Goal: Information Seeking & Learning: Learn about a topic

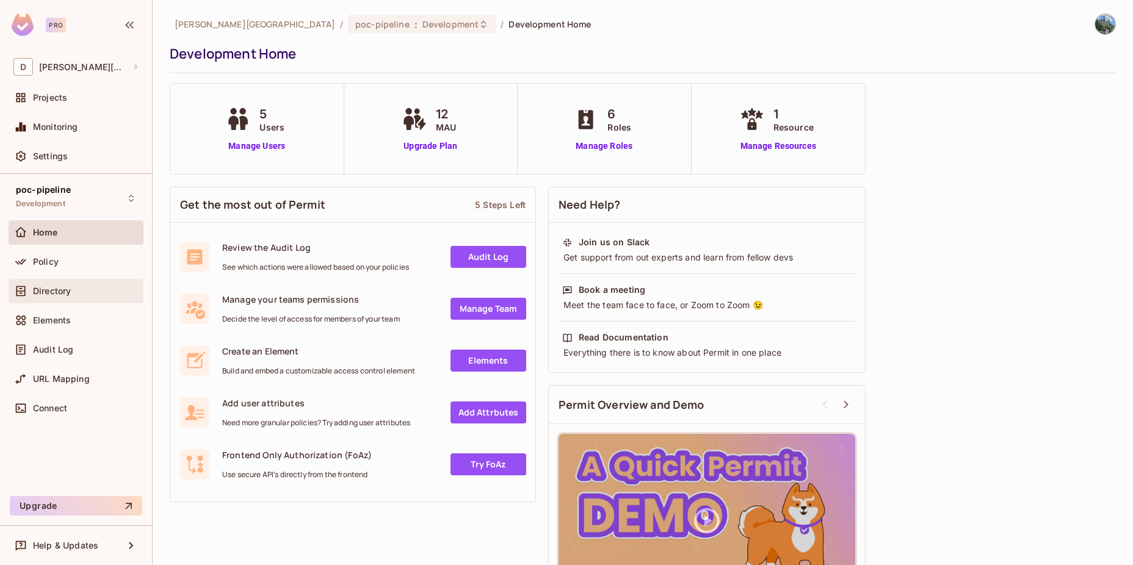
click at [59, 295] on span "Directory" at bounding box center [52, 291] width 38 height 10
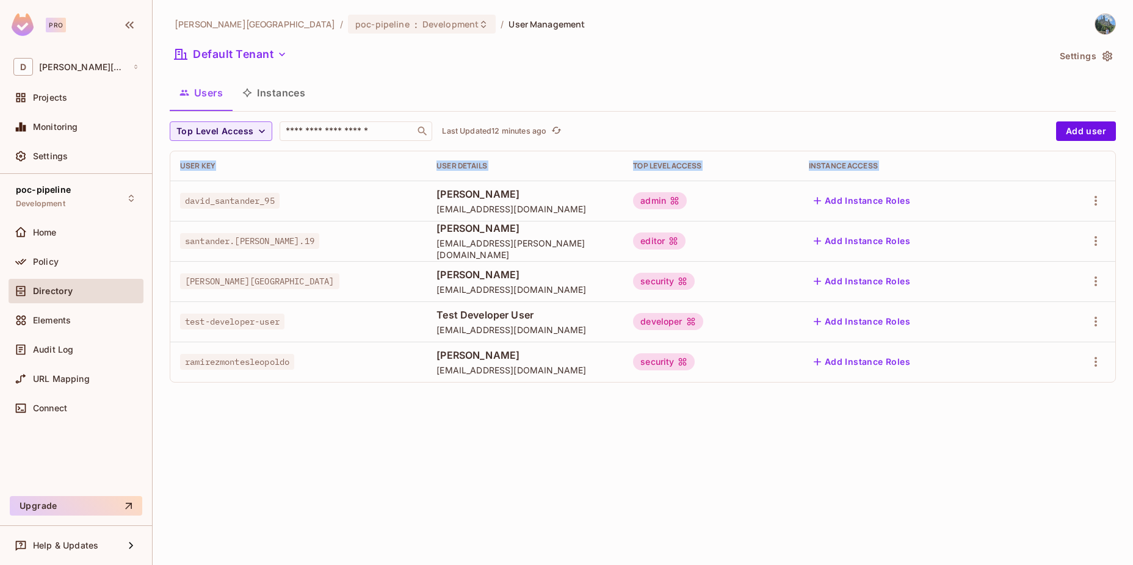
drag, startPoint x: 175, startPoint y: 182, endPoint x: 908, endPoint y: 408, distance: 767.0
click at [908, 408] on div "[PERSON_NAME][GEOGRAPHIC_DATA] / poc-pipeline : Development / User Management D…" at bounding box center [643, 282] width 980 height 565
drag, startPoint x: 908, startPoint y: 408, endPoint x: 775, endPoint y: 453, distance: 140.3
click at [775, 453] on div "[PERSON_NAME][GEOGRAPHIC_DATA] / poc-pipeline : Development / User Management D…" at bounding box center [643, 282] width 980 height 565
click at [557, 464] on div "[PERSON_NAME][GEOGRAPHIC_DATA] / poc-pipeline : Development / User Management D…" at bounding box center [643, 282] width 980 height 565
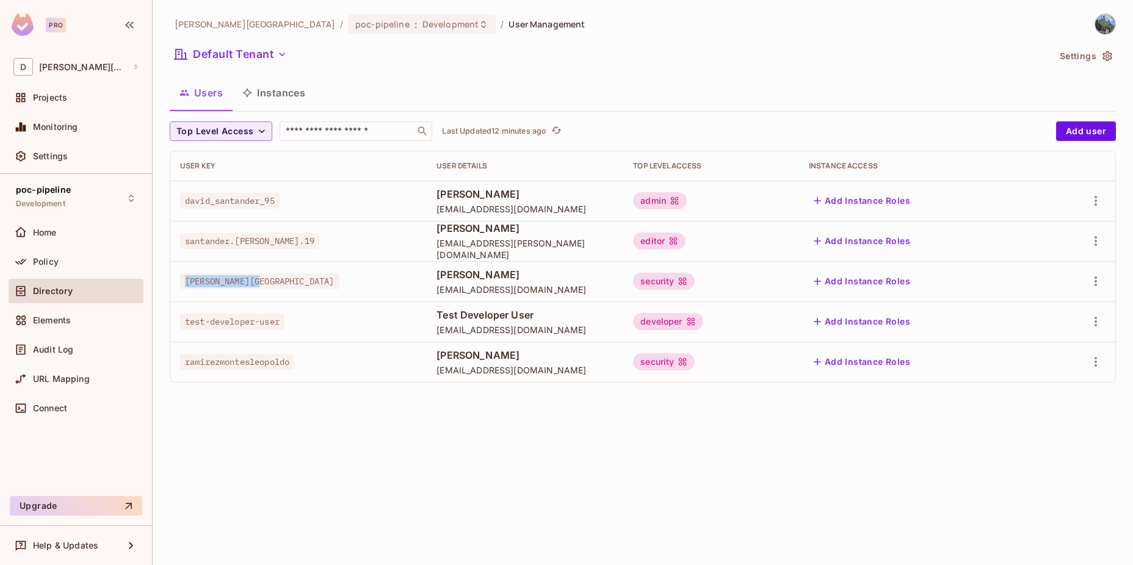
drag, startPoint x: 184, startPoint y: 282, endPoint x: 262, endPoint y: 286, distance: 78.8
click at [262, 286] on span "[PERSON_NAME][GEOGRAPHIC_DATA]" at bounding box center [259, 281] width 159 height 16
drag, startPoint x: 262, startPoint y: 286, endPoint x: 237, endPoint y: 282, distance: 25.9
click at [237, 282] on span "[PERSON_NAME][GEOGRAPHIC_DATA]" at bounding box center [259, 281] width 159 height 16
click at [695, 282] on div "security" at bounding box center [664, 281] width 62 height 17
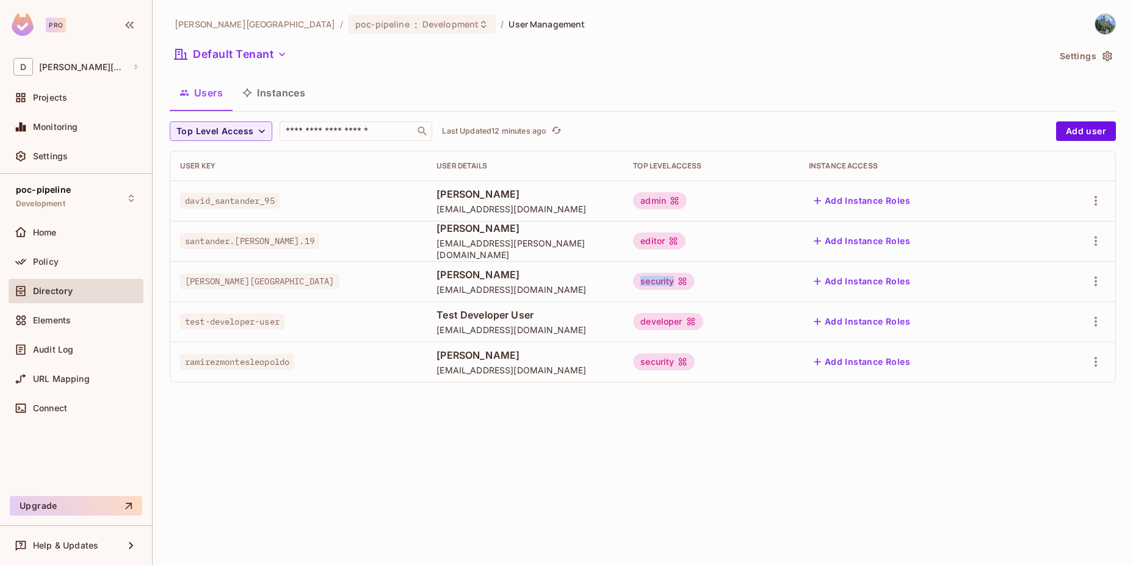
click at [695, 282] on div "security" at bounding box center [664, 281] width 62 height 17
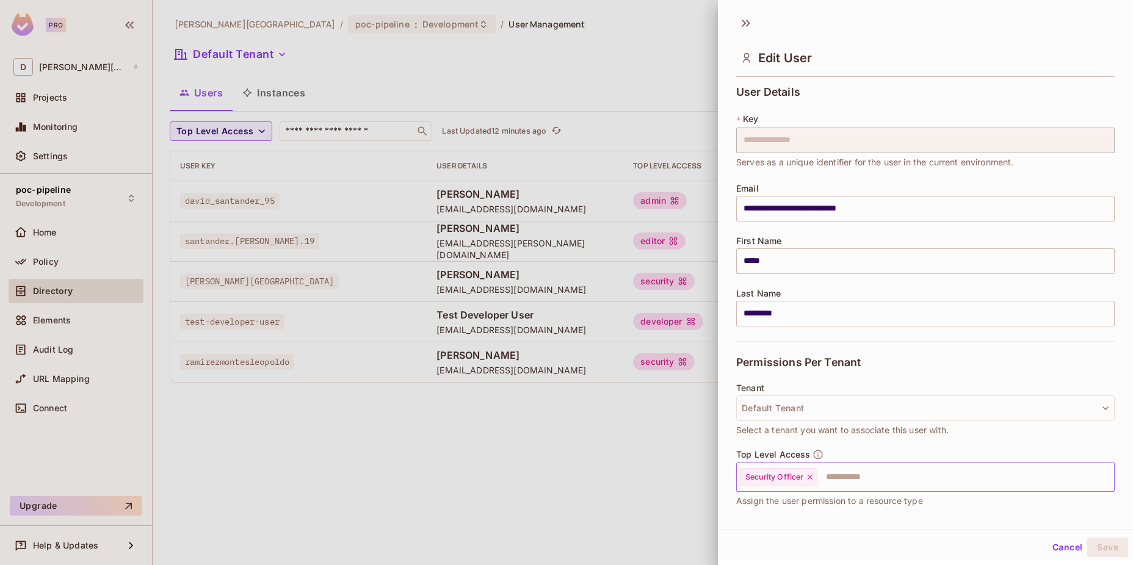
click at [843, 474] on input "text" at bounding box center [954, 477] width 272 height 24
type input "****"
click at [771, 508] on li "Developer" at bounding box center [917, 507] width 363 height 22
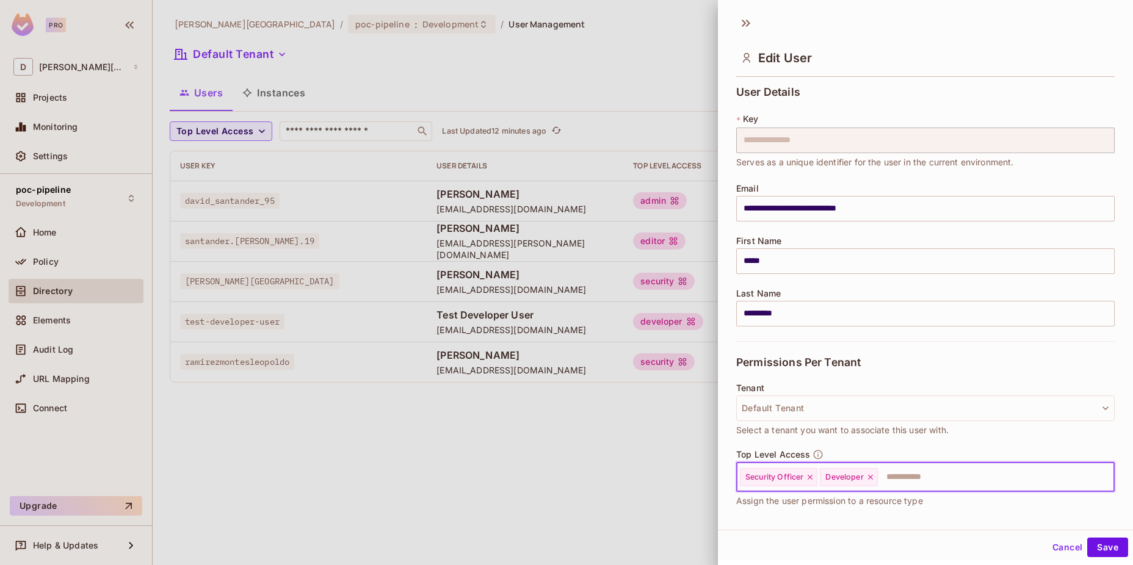
click at [809, 476] on icon at bounding box center [810, 477] width 9 height 9
click at [1100, 546] on button "Save" at bounding box center [1107, 548] width 41 height 20
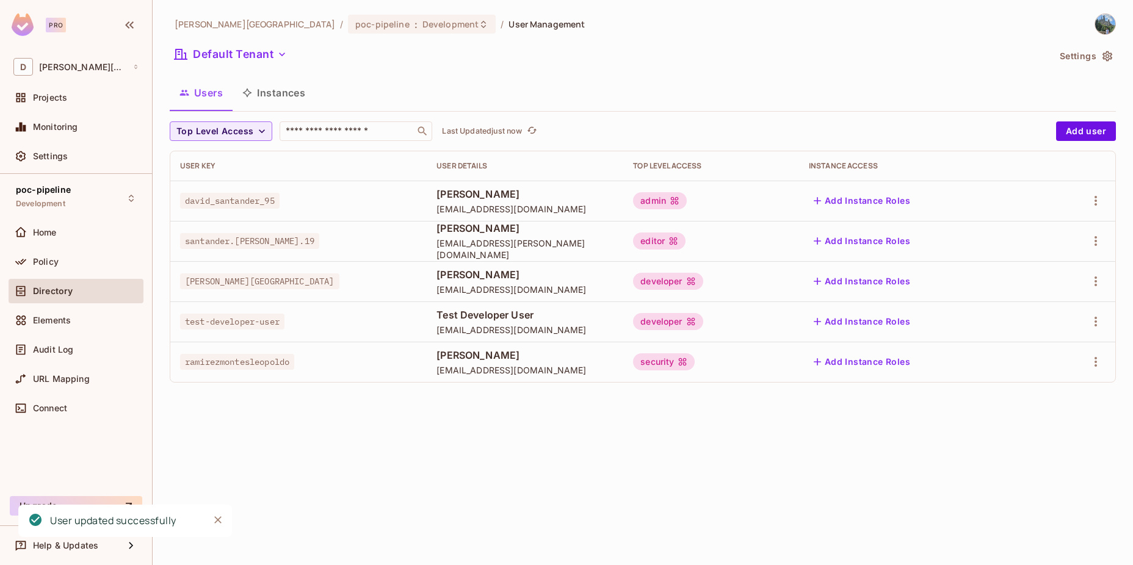
click at [671, 480] on div "[PERSON_NAME][GEOGRAPHIC_DATA] / poc-pipeline : Development / User Management D…" at bounding box center [643, 282] width 980 height 565
click at [76, 265] on div "Policy" at bounding box center [86, 262] width 106 height 10
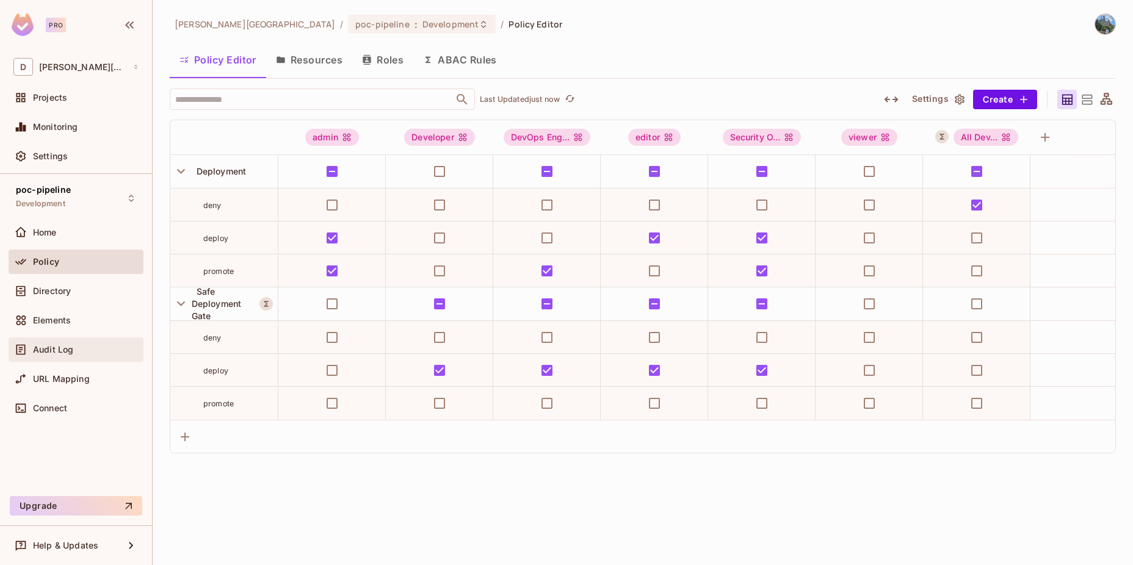
click at [76, 355] on div "Audit Log" at bounding box center [75, 349] width 125 height 15
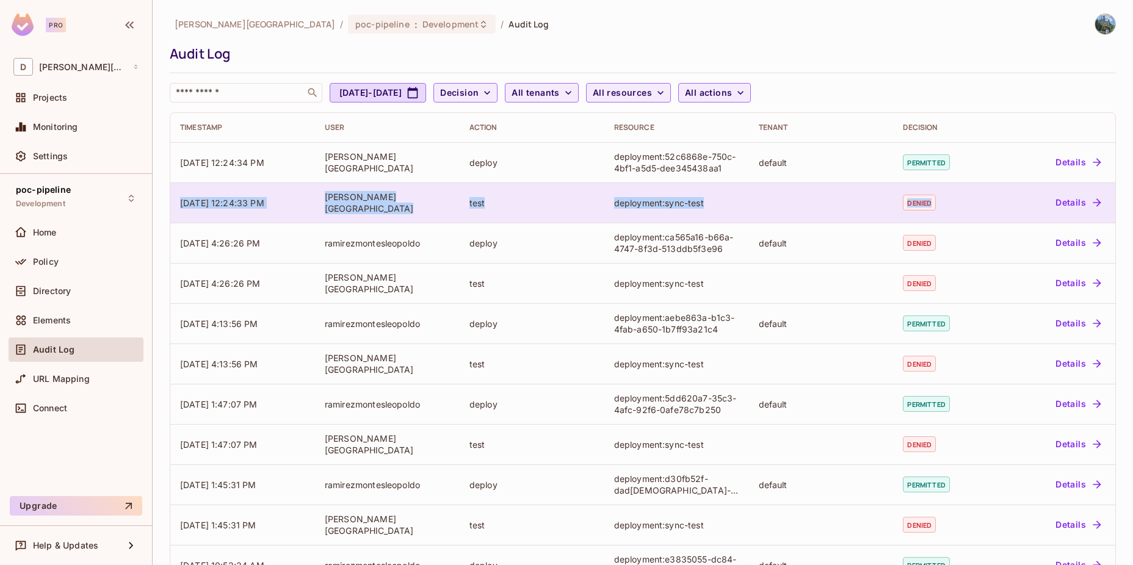
drag, startPoint x: 175, startPoint y: 203, endPoint x: 983, endPoint y: 201, distance: 808.7
click at [983, 201] on tr "[DATE] 12:24:33 PM [PERSON_NAME] test deployment:sync-test denied Details" at bounding box center [642, 202] width 945 height 40
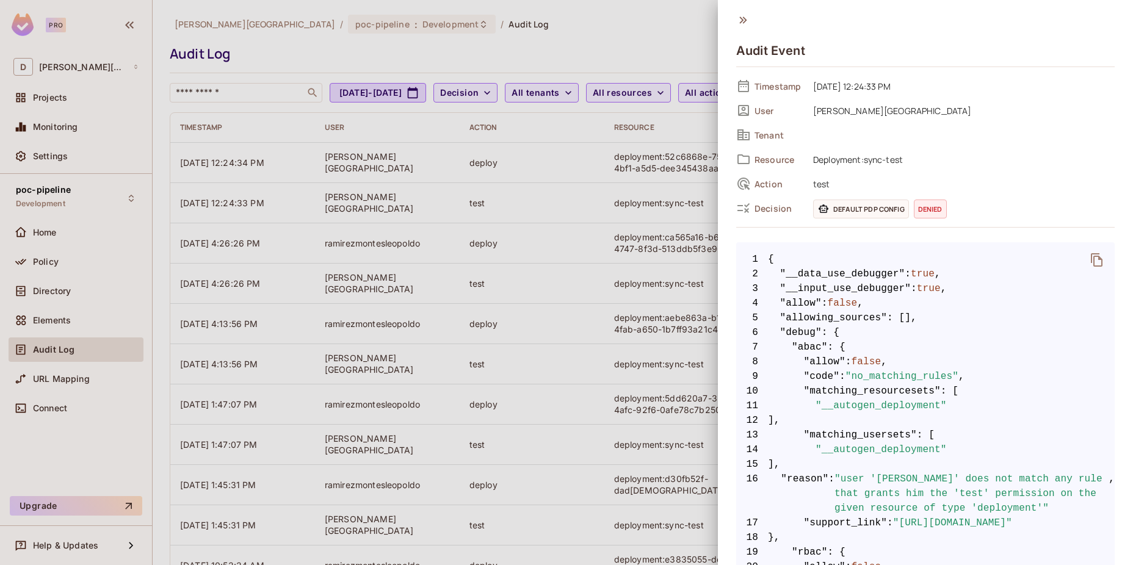
click at [596, 208] on div at bounding box center [566, 282] width 1133 height 565
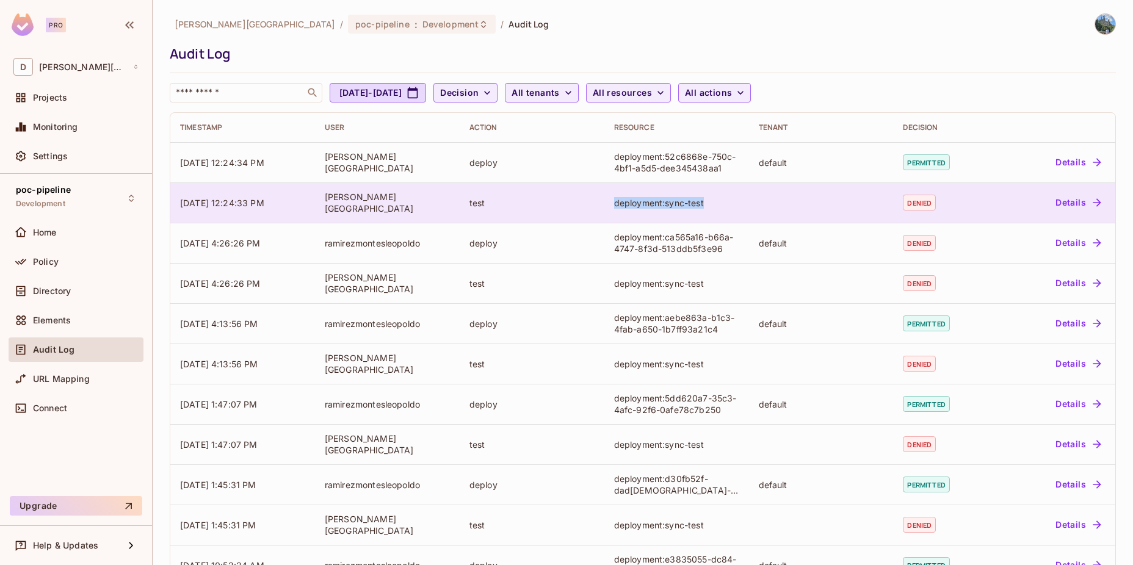
drag, startPoint x: 603, startPoint y: 200, endPoint x: 712, endPoint y: 201, distance: 108.6
click at [712, 201] on td "deployment:sync-test" at bounding box center [676, 202] width 145 height 40
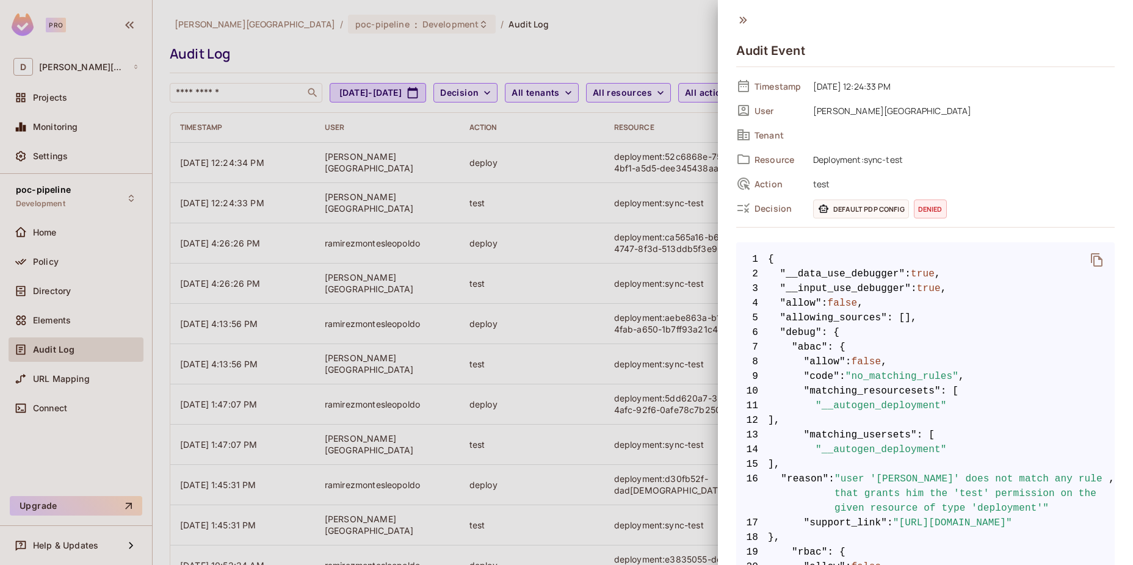
drag, startPoint x: 712, startPoint y: 201, endPoint x: 671, endPoint y: 209, distance: 41.8
click at [671, 209] on div at bounding box center [566, 282] width 1133 height 565
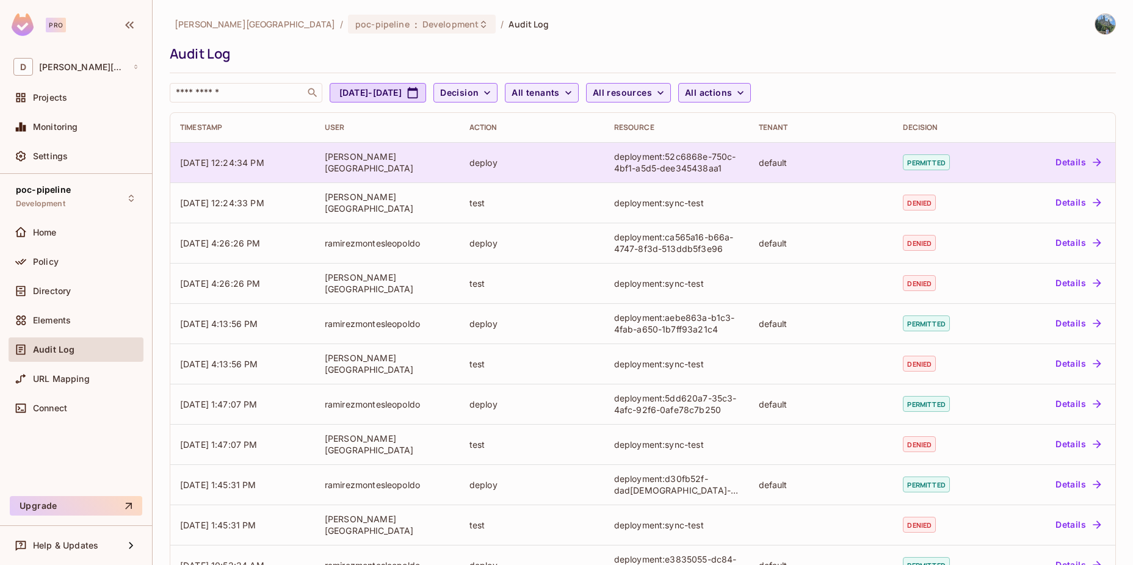
drag, startPoint x: 177, startPoint y: 160, endPoint x: 280, endPoint y: 162, distance: 103.2
click at [280, 162] on td "[DATE] 12:24:34 PM" at bounding box center [242, 162] width 145 height 40
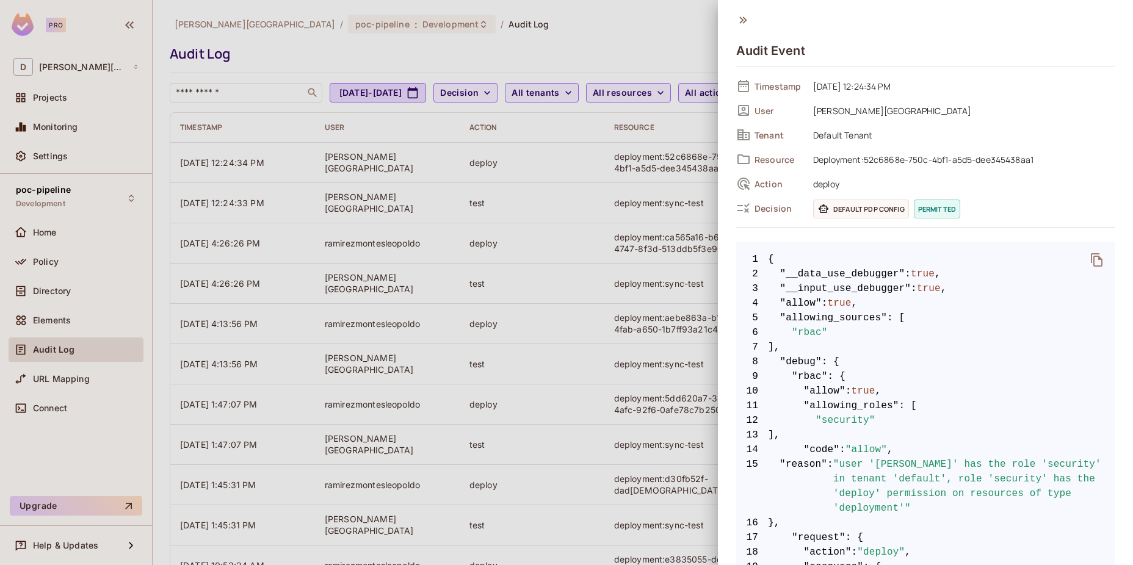
drag, startPoint x: 280, startPoint y: 162, endPoint x: 239, endPoint y: 166, distance: 41.7
click at [239, 166] on div at bounding box center [566, 282] width 1133 height 565
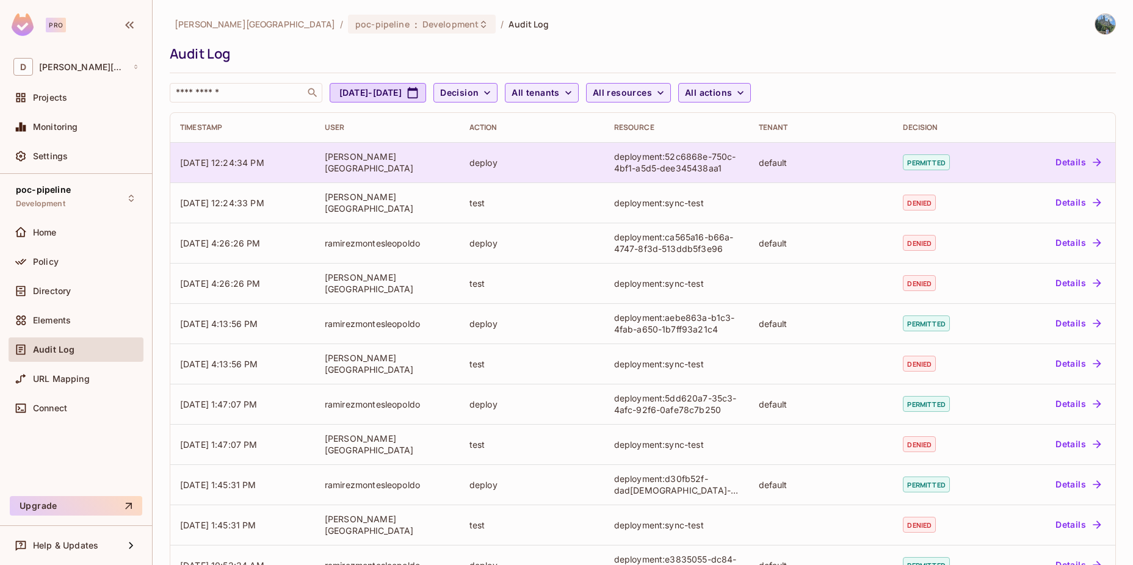
click at [1066, 159] on button "Details" at bounding box center [1077, 163] width 55 height 20
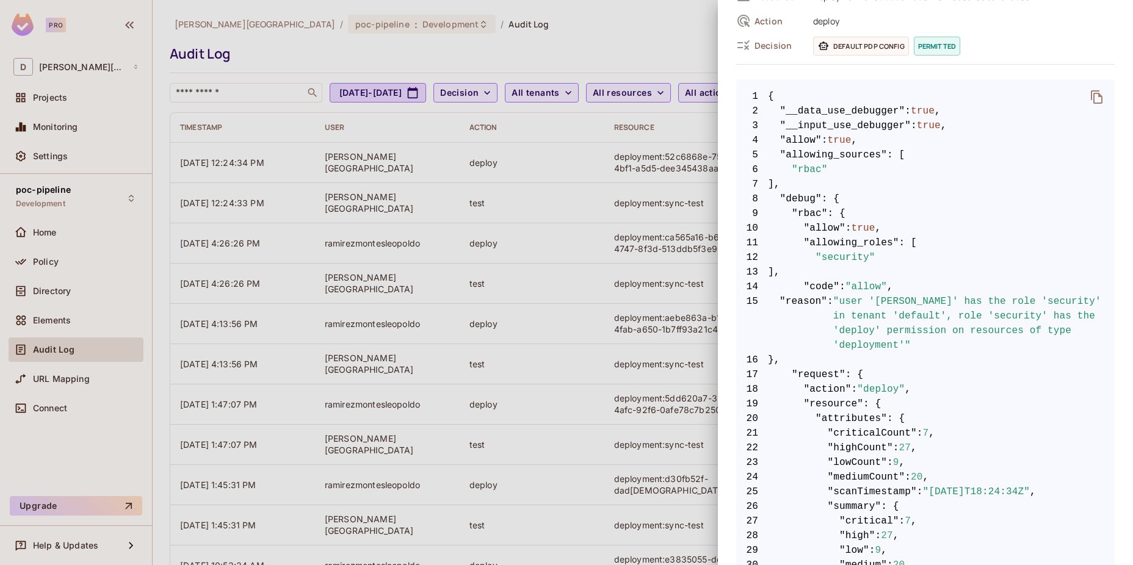
scroll to position [162, 0]
drag, startPoint x: 784, startPoint y: 235, endPoint x: 816, endPoint y: 271, distance: 48.4
click at [813, 271] on span "13 ]," at bounding box center [925, 272] width 378 height 15
click at [826, 272] on span "13 ]," at bounding box center [925, 272] width 378 height 15
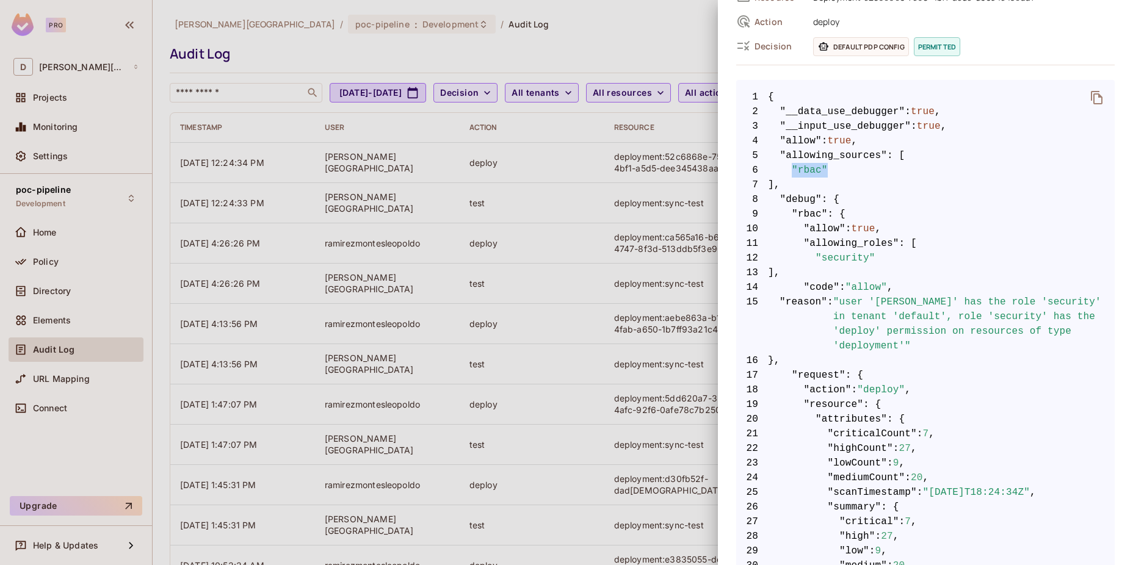
drag, startPoint x: 823, startPoint y: 166, endPoint x: 789, endPoint y: 167, distance: 34.2
click at [789, 167] on span "6 "rbac"" at bounding box center [925, 170] width 378 height 15
drag, startPoint x: 789, startPoint y: 167, endPoint x: 807, endPoint y: 173, distance: 20.1
click at [807, 173] on span ""rbac"" at bounding box center [810, 170] width 36 height 15
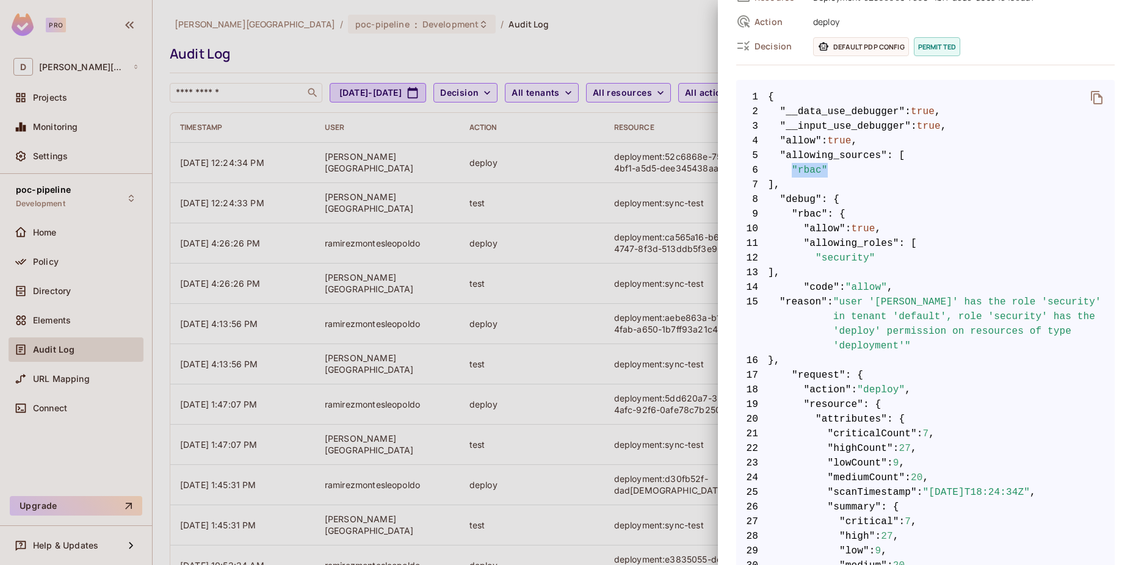
click at [803, 171] on span ""rbac"" at bounding box center [810, 170] width 36 height 15
click at [804, 171] on span ""rbac"" at bounding box center [810, 170] width 36 height 15
click at [807, 171] on span ""rbac"" at bounding box center [810, 170] width 36 height 15
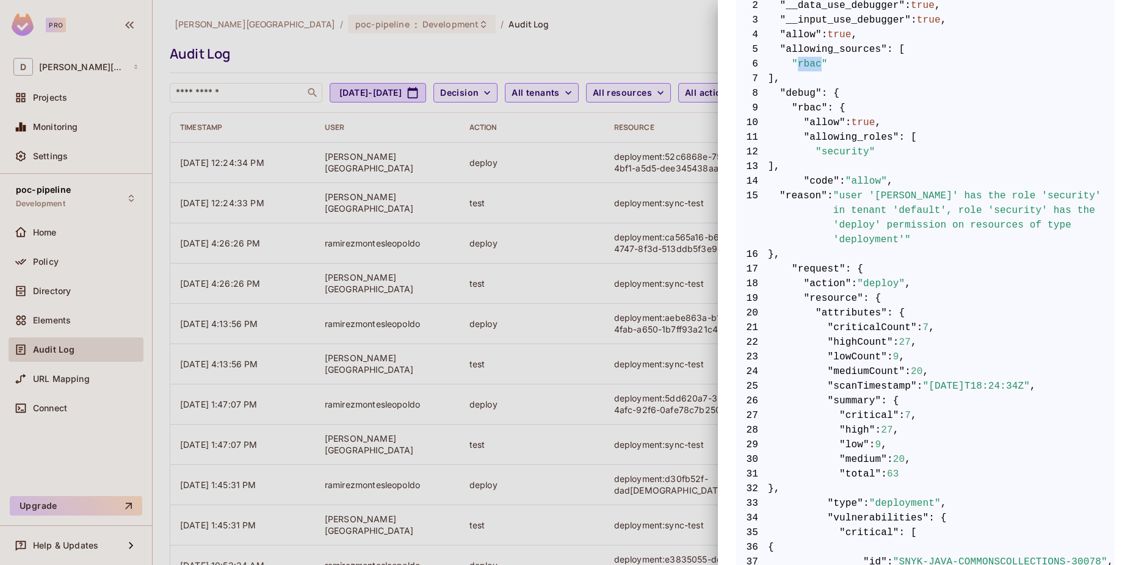
scroll to position [325, 0]
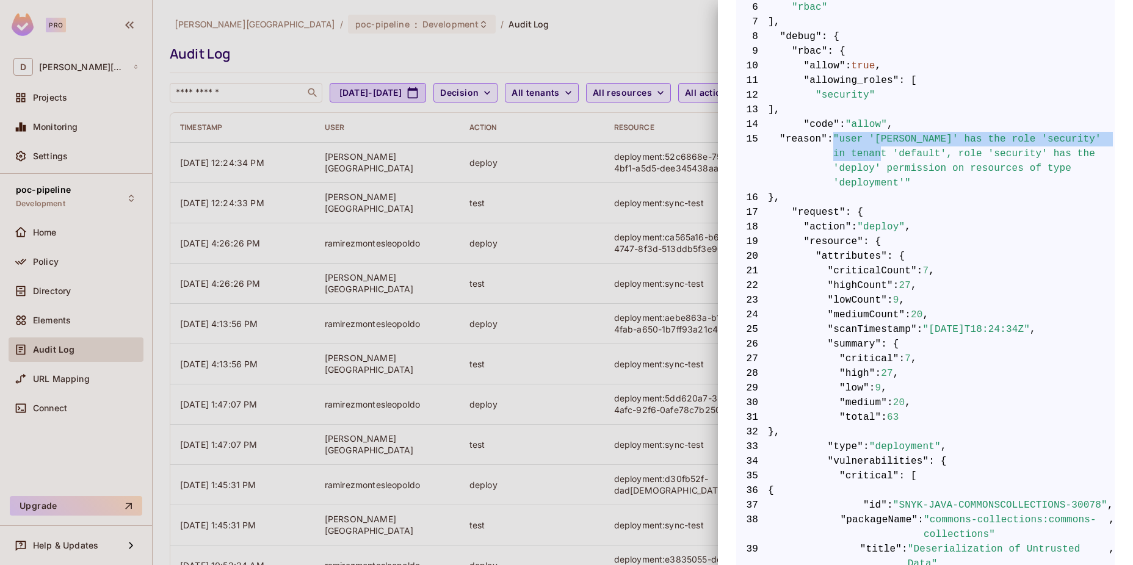
drag, startPoint x: 829, startPoint y: 137, endPoint x: 846, endPoint y: 159, distance: 27.4
click at [846, 159] on span ""user '[PERSON_NAME]' has the role 'security' in tenant 'default', role 'securi…" at bounding box center [973, 161] width 281 height 59
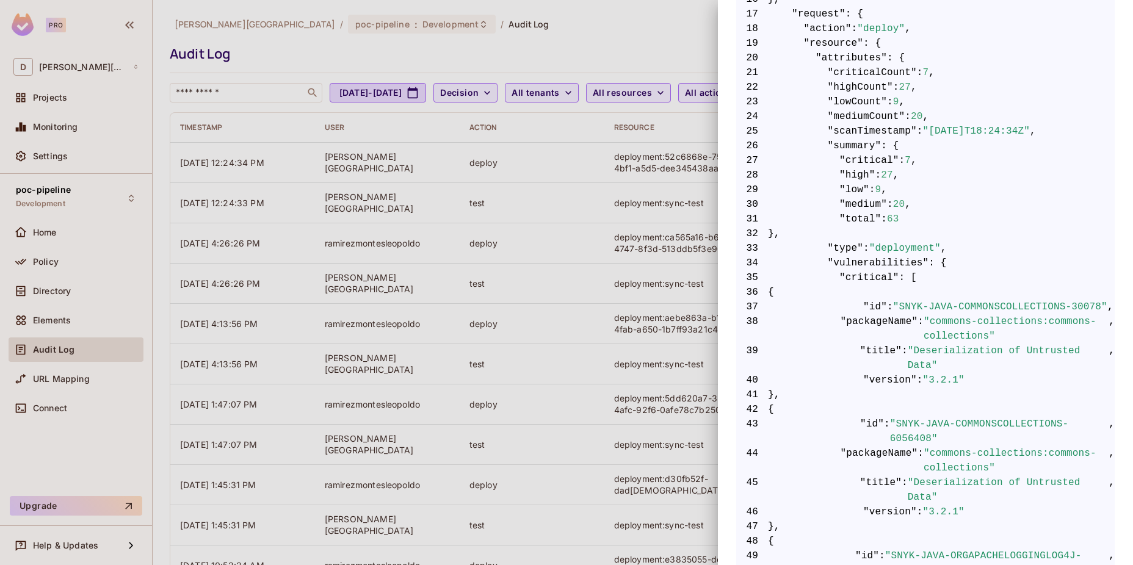
scroll to position [569, 0]
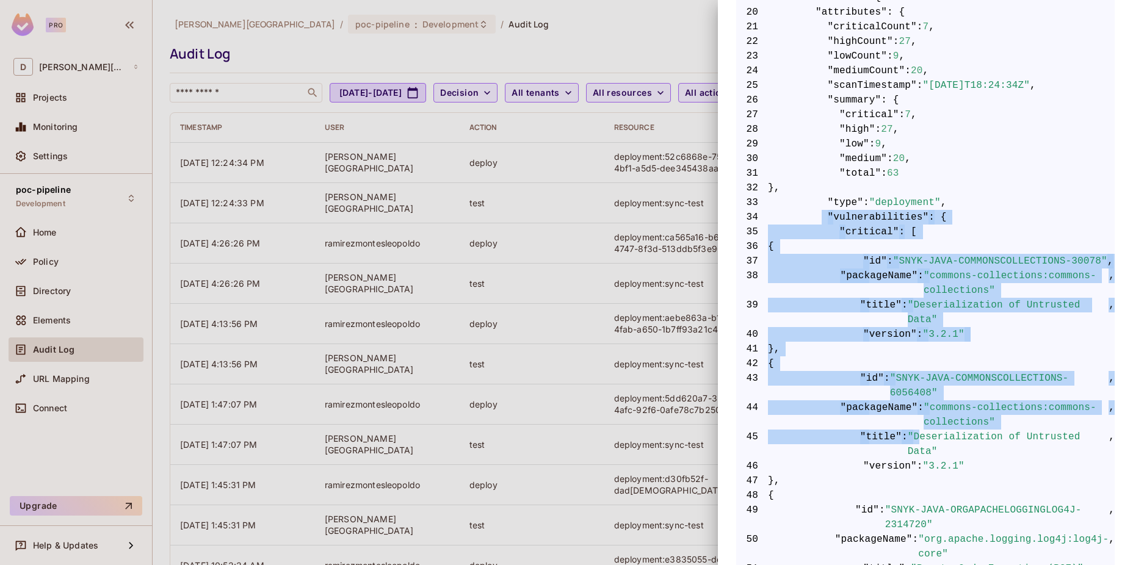
drag, startPoint x: 819, startPoint y: 198, endPoint x: 917, endPoint y: 386, distance: 212.4
drag, startPoint x: 917, startPoint y: 386, endPoint x: 867, endPoint y: 296, distance: 103.3
click at [878, 269] on span ""packageName"" at bounding box center [879, 283] width 78 height 29
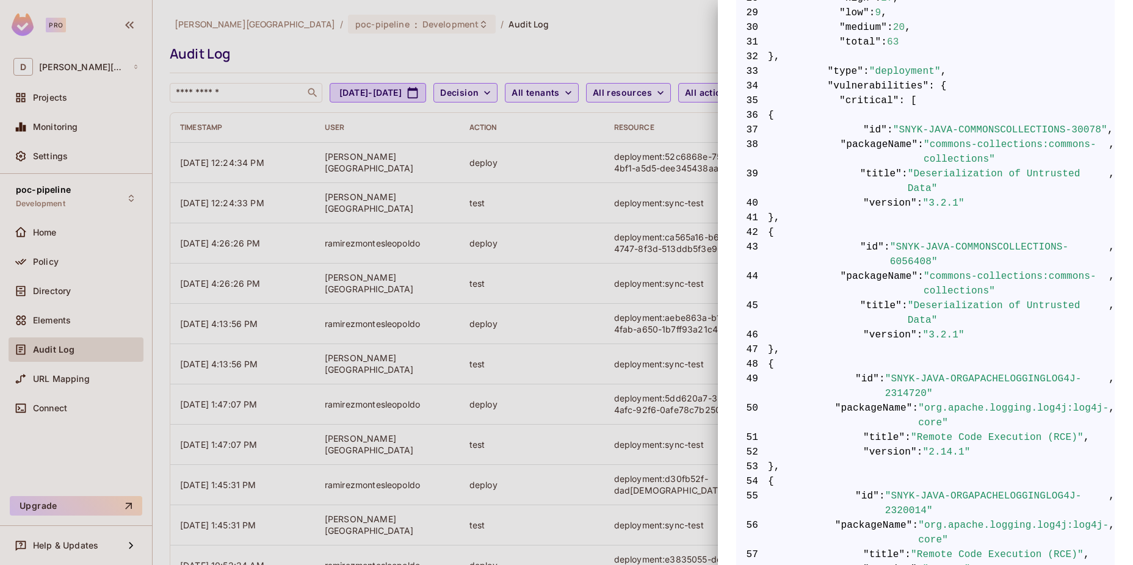
scroll to position [457, 0]
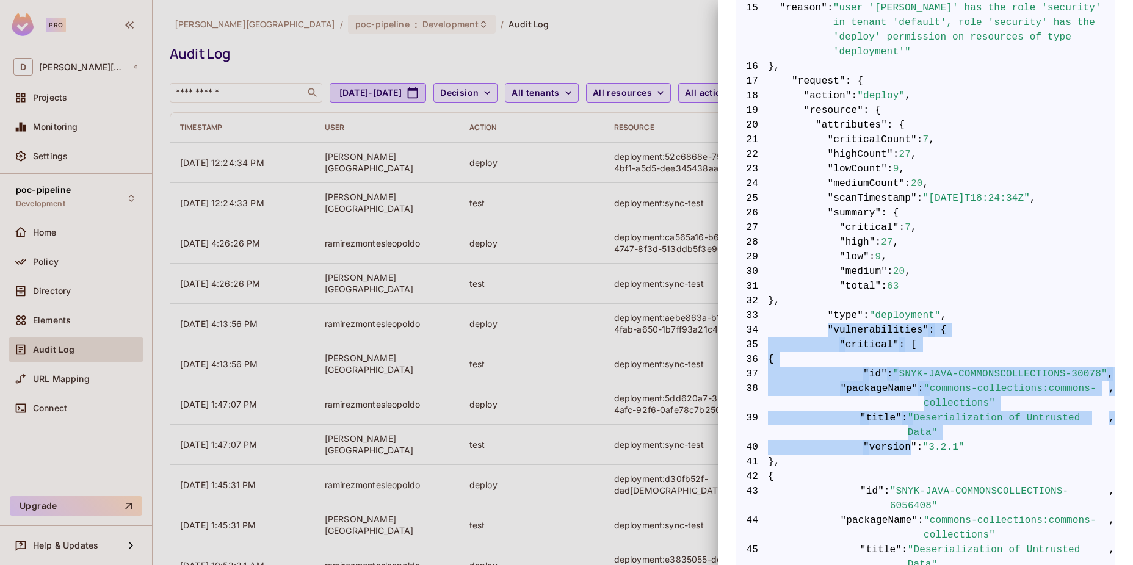
drag, startPoint x: 824, startPoint y: 314, endPoint x: 898, endPoint y: 410, distance: 121.0
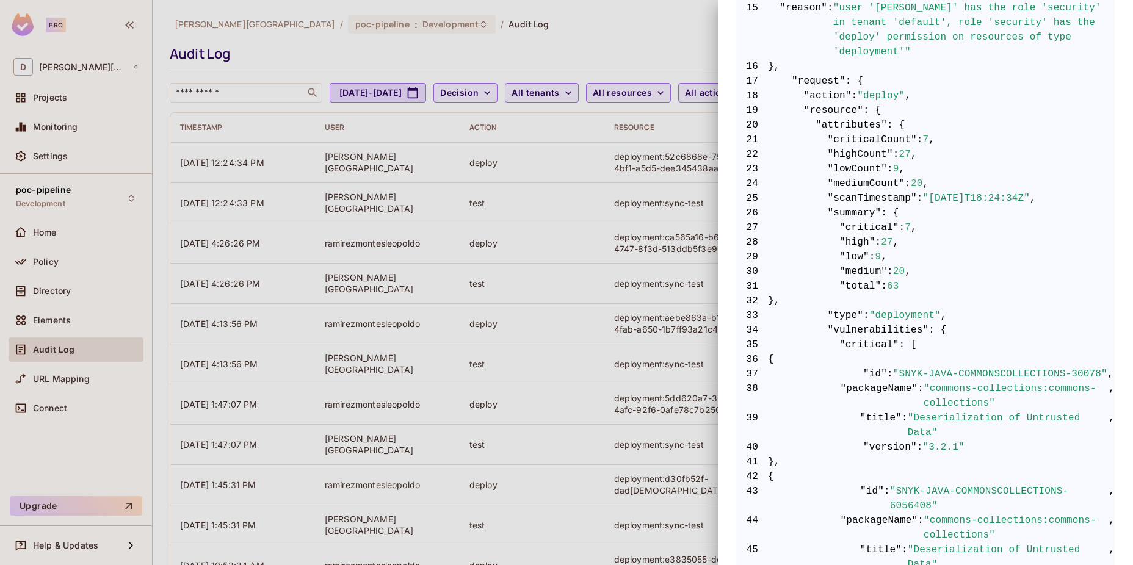
drag, startPoint x: 898, startPoint y: 410, endPoint x: 879, endPoint y: 449, distance: 42.6
click at [879, 469] on span "42 {" at bounding box center [925, 476] width 378 height 15
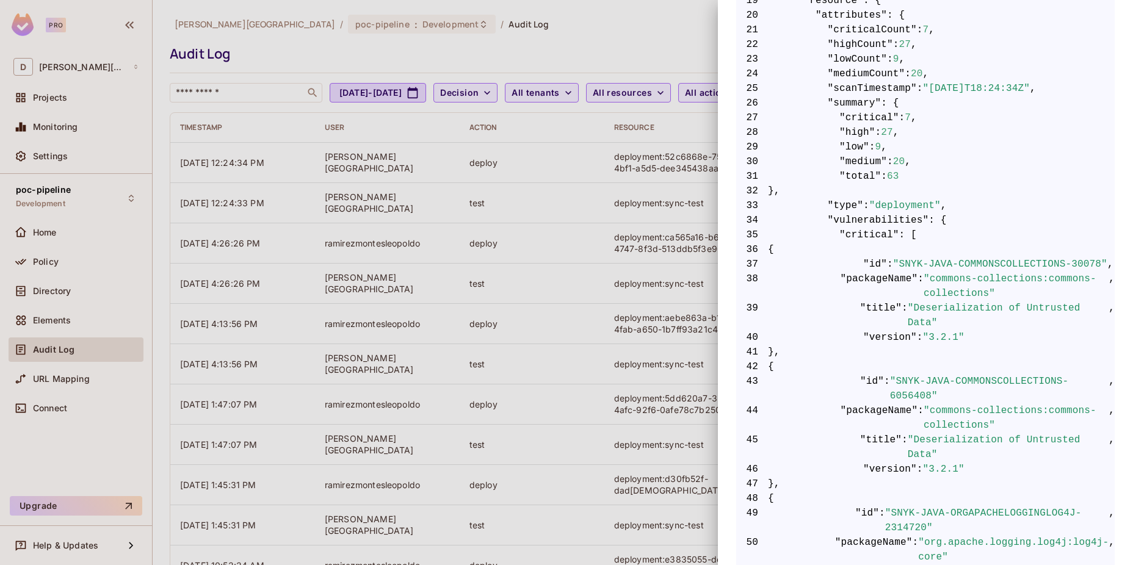
scroll to position [701, 0]
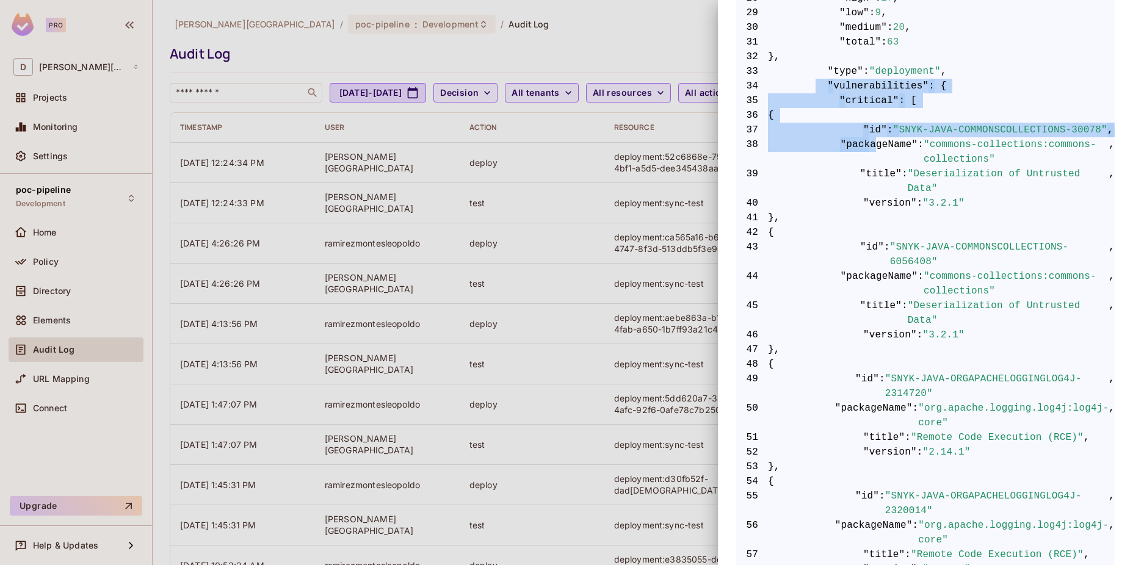
drag, startPoint x: 810, startPoint y: 73, endPoint x: 872, endPoint y: 142, distance: 93.0
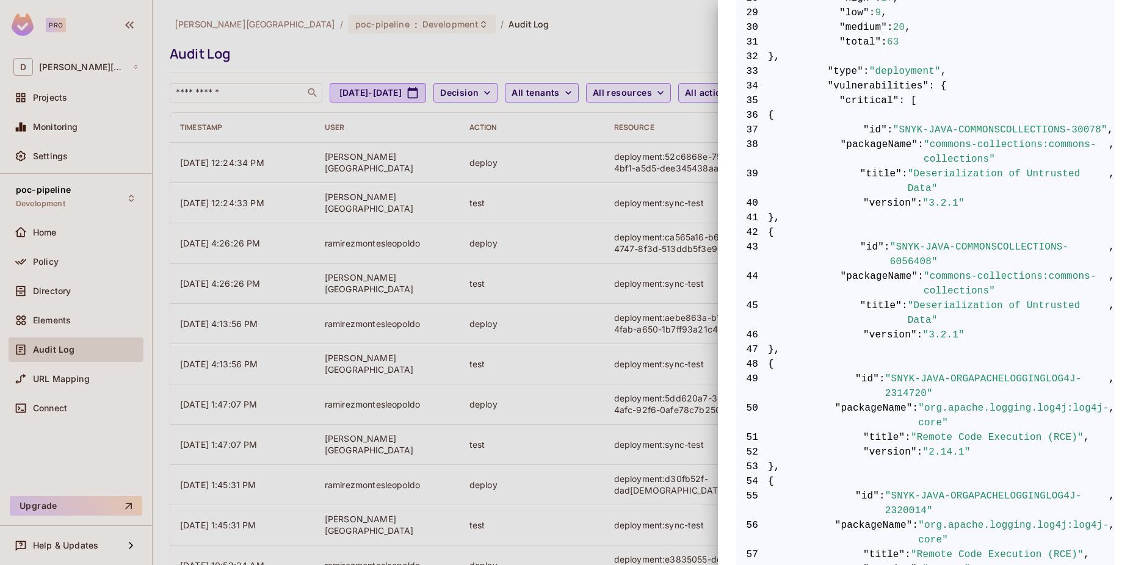
drag, startPoint x: 872, startPoint y: 142, endPoint x: 881, endPoint y: 219, distance: 77.5
click at [884, 240] on span ":" at bounding box center [887, 254] width 6 height 29
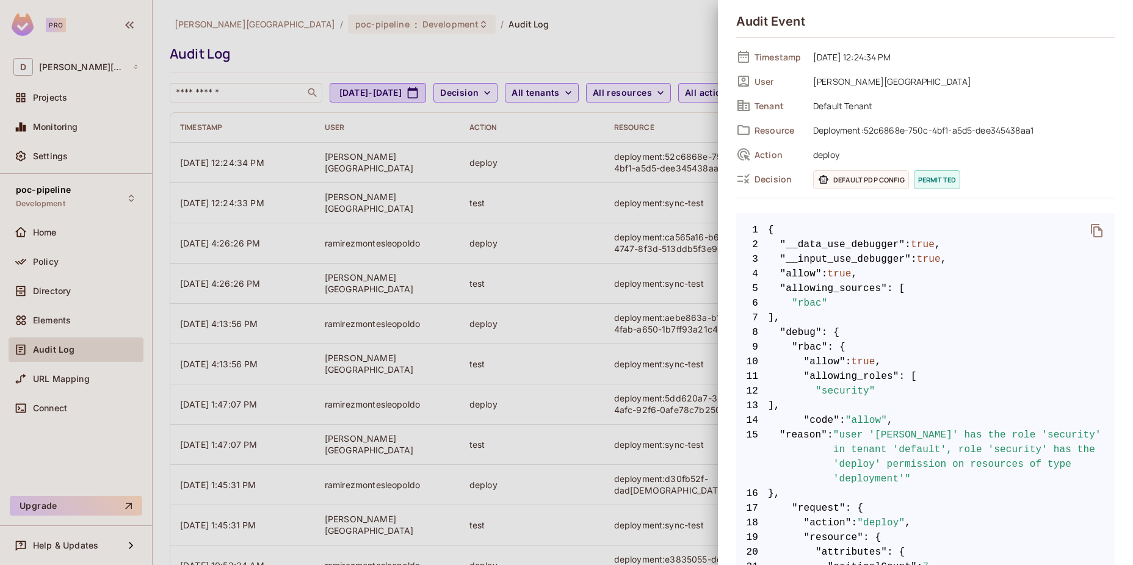
scroll to position [0, 0]
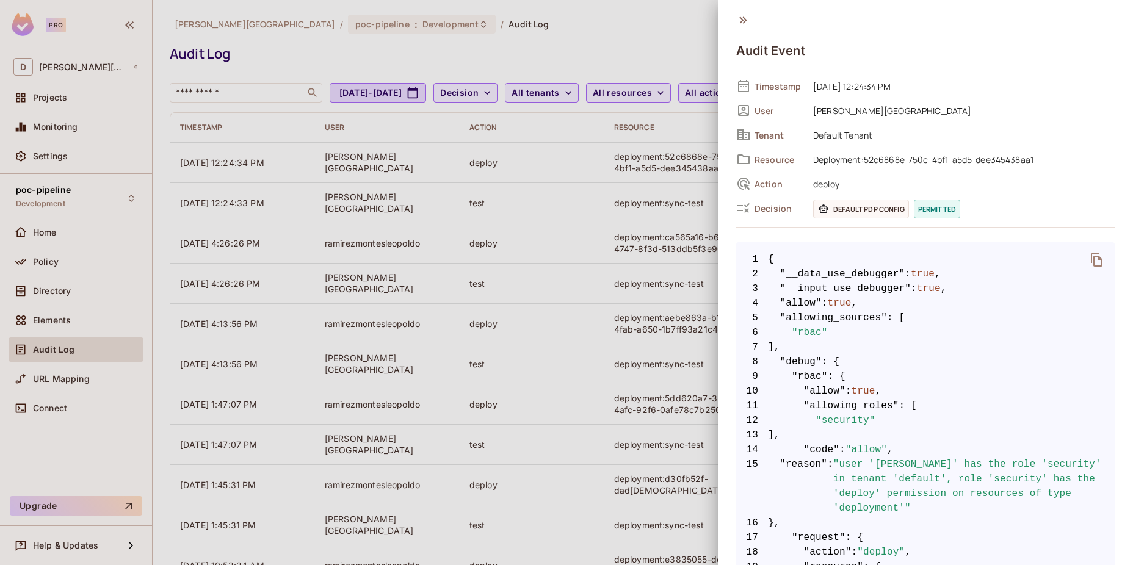
click at [555, 229] on div at bounding box center [566, 282] width 1133 height 565
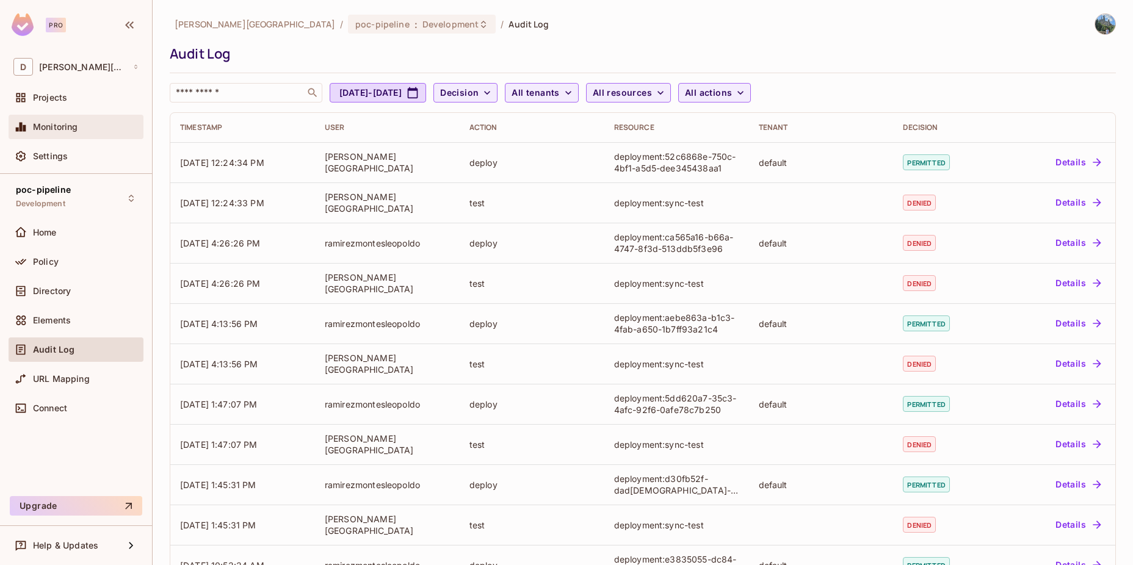
click at [71, 126] on span "Monitoring" at bounding box center [55, 127] width 45 height 10
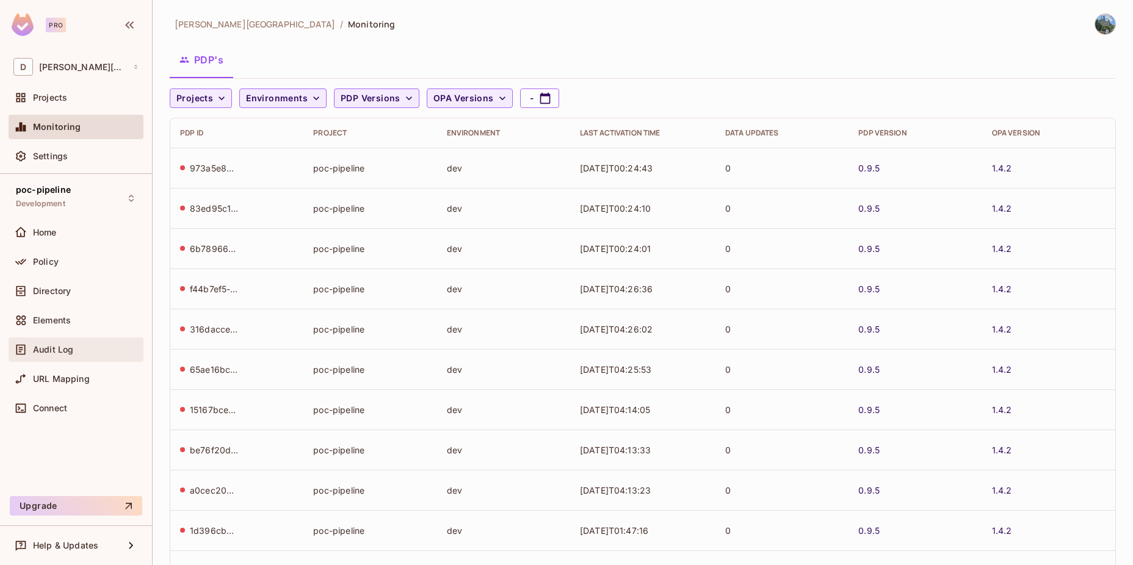
click at [77, 356] on div "Audit Log" at bounding box center [76, 350] width 135 height 24
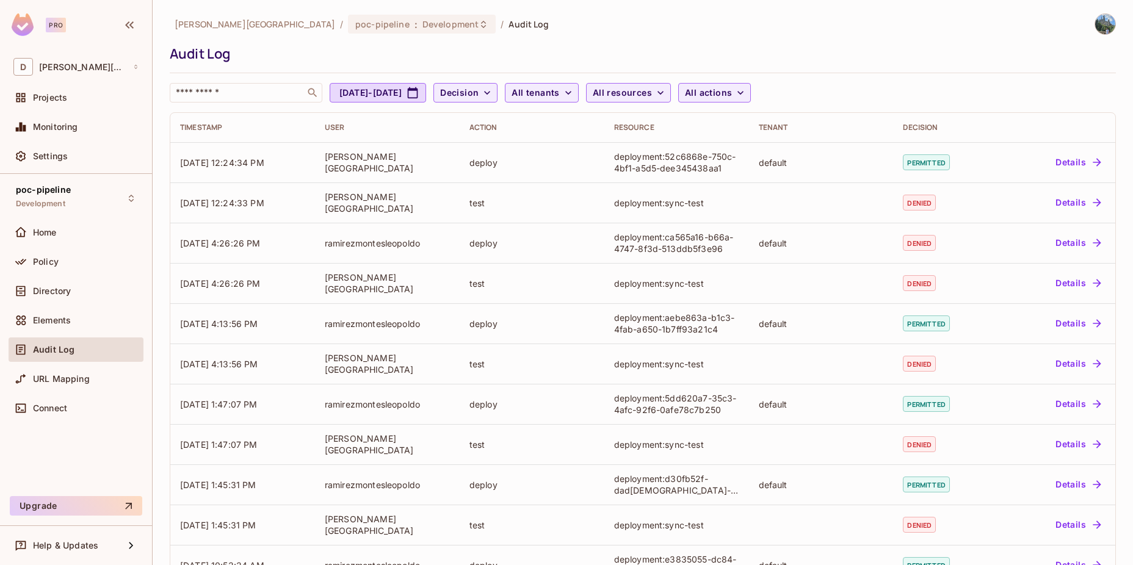
click at [73, 168] on div "Settings" at bounding box center [76, 158] width 135 height 29
click at [63, 160] on span "Settings" at bounding box center [50, 156] width 35 height 10
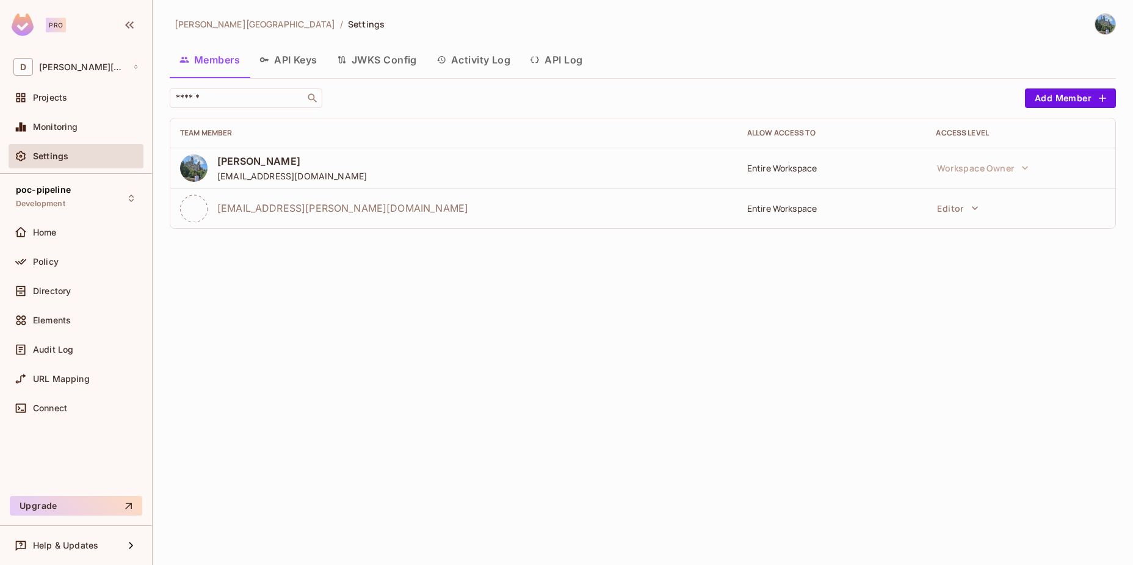
click at [543, 63] on button "API Log" at bounding box center [556, 60] width 72 height 31
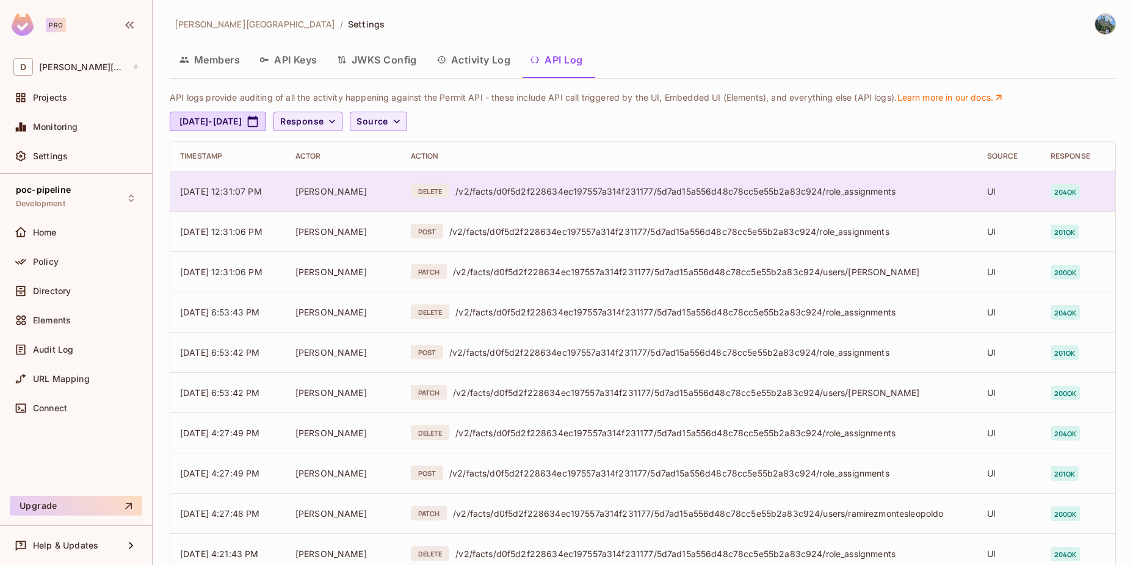
drag, startPoint x: 1077, startPoint y: 193, endPoint x: 216, endPoint y: 193, distance: 861.2
click at [216, 193] on tr "[DATE] 12:31:07 PM [PERSON_NAME] DELETE /v2/facts/d0f5d2f228634ec197557a314f231…" at bounding box center [642, 191] width 945 height 40
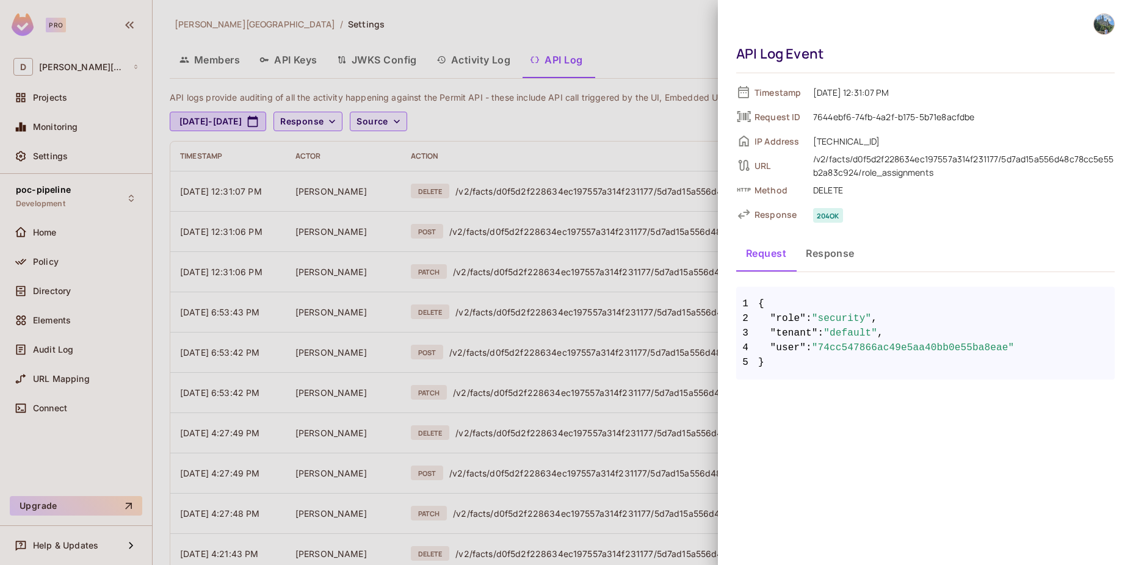
click at [554, 290] on div at bounding box center [566, 282] width 1133 height 565
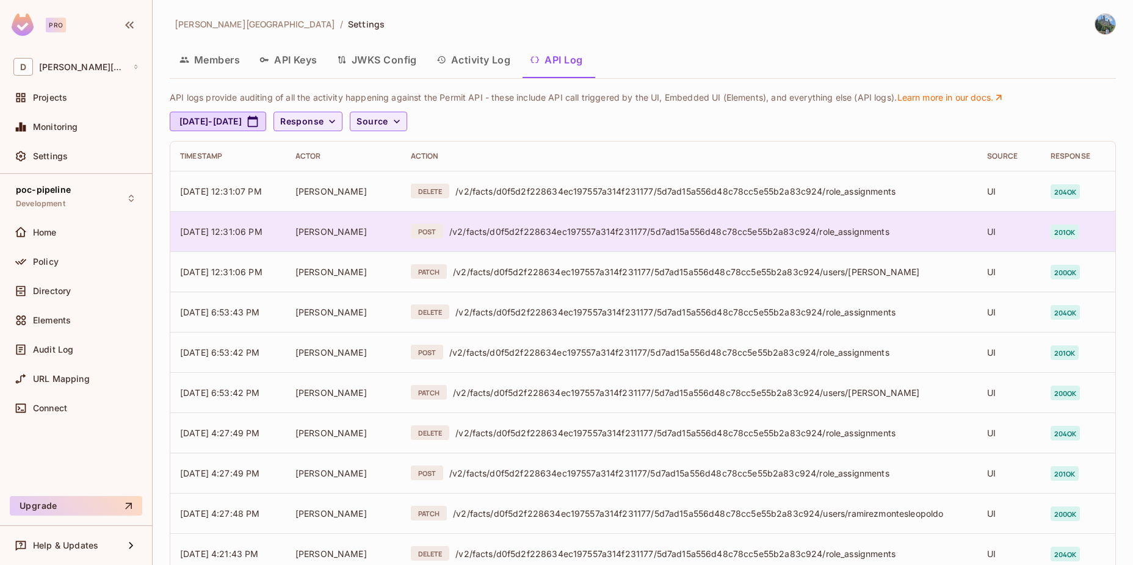
click at [623, 238] on td "POST /v2/facts/d0f5d2f228634ec197557a314f231177/5d7ad15a556d48c78cc5e55b2a83c92…" at bounding box center [689, 231] width 576 height 40
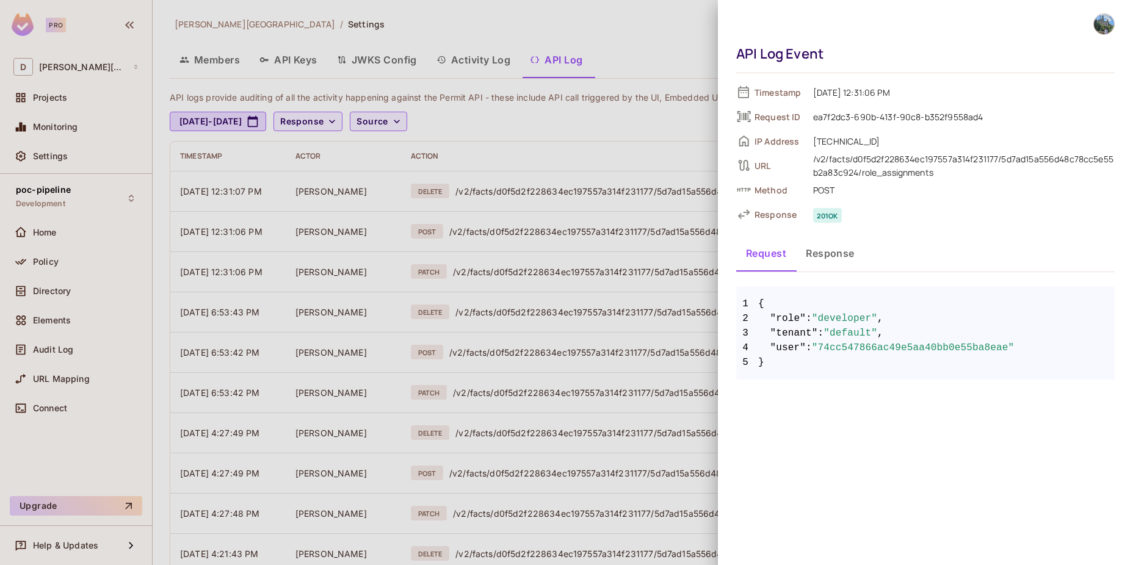
click at [541, 280] on div at bounding box center [566, 282] width 1133 height 565
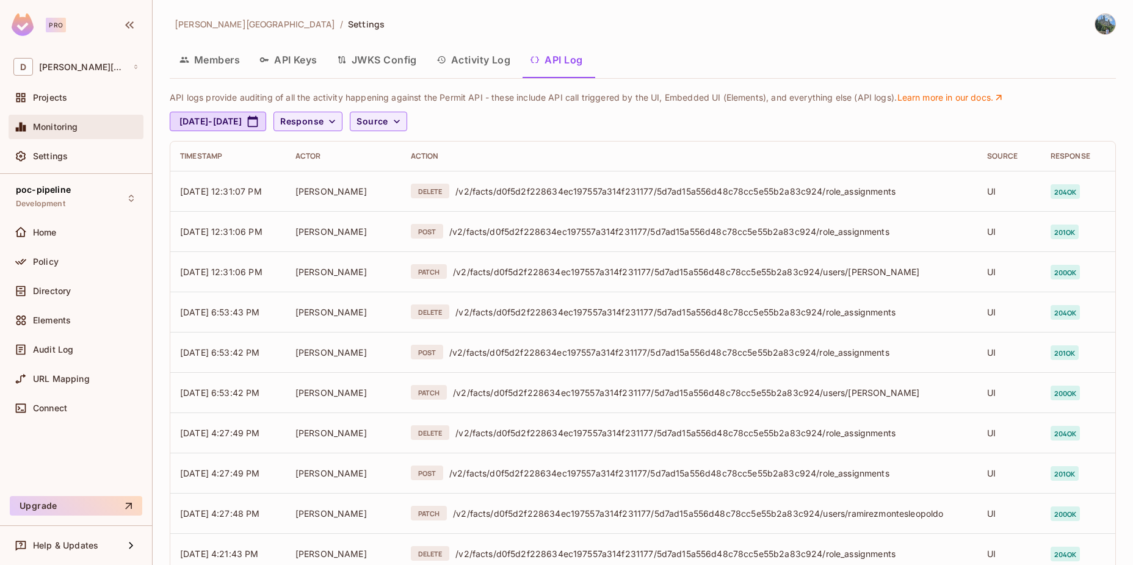
click at [72, 137] on div "Monitoring" at bounding box center [76, 127] width 135 height 24
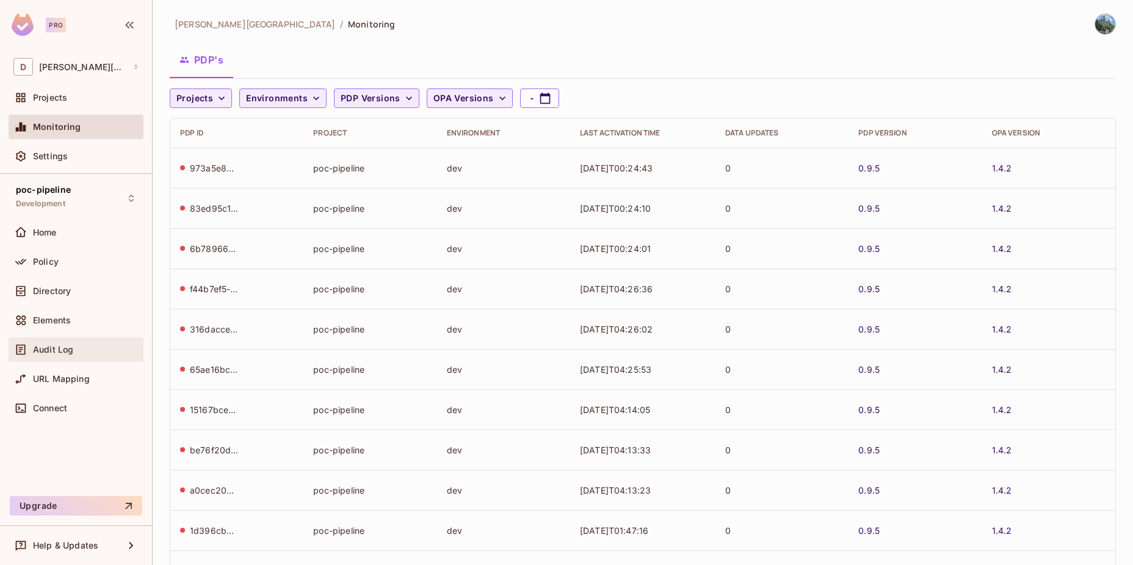
click at [66, 359] on div "Audit Log" at bounding box center [76, 350] width 135 height 24
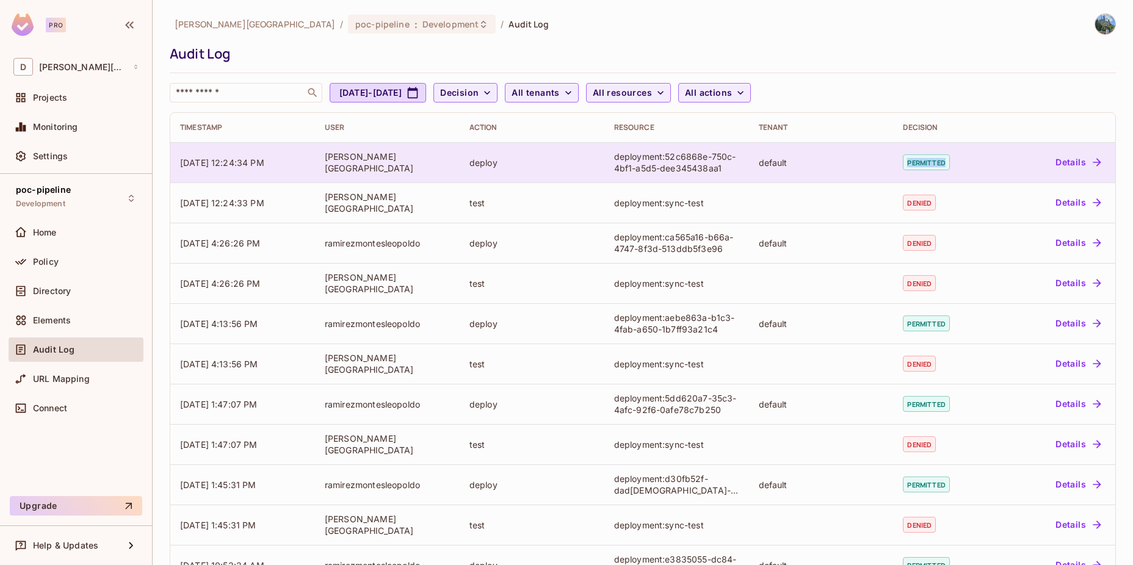
drag, startPoint x: 938, startPoint y: 160, endPoint x: 902, endPoint y: 162, distance: 36.1
click at [903, 162] on span "permitted" at bounding box center [926, 162] width 46 height 16
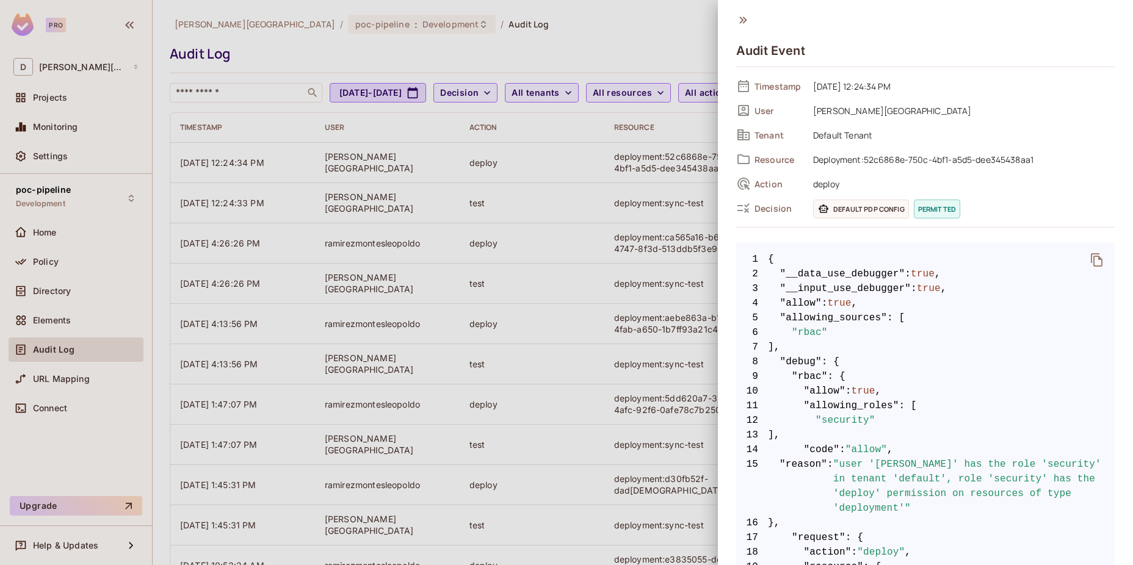
click at [682, 275] on div at bounding box center [566, 282] width 1133 height 565
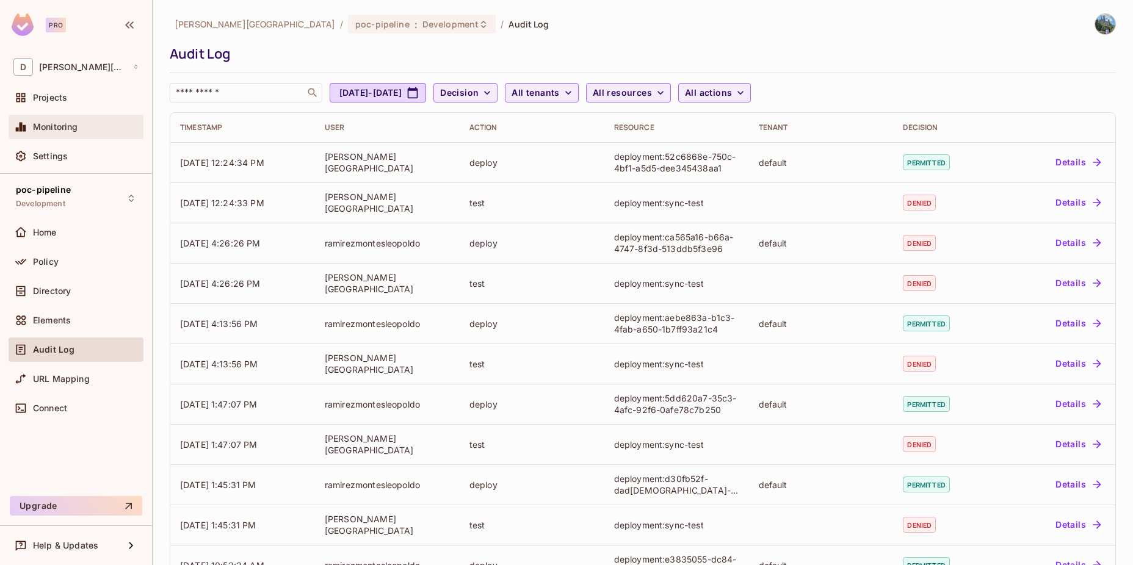
click at [34, 126] on span "Monitoring" at bounding box center [55, 127] width 45 height 10
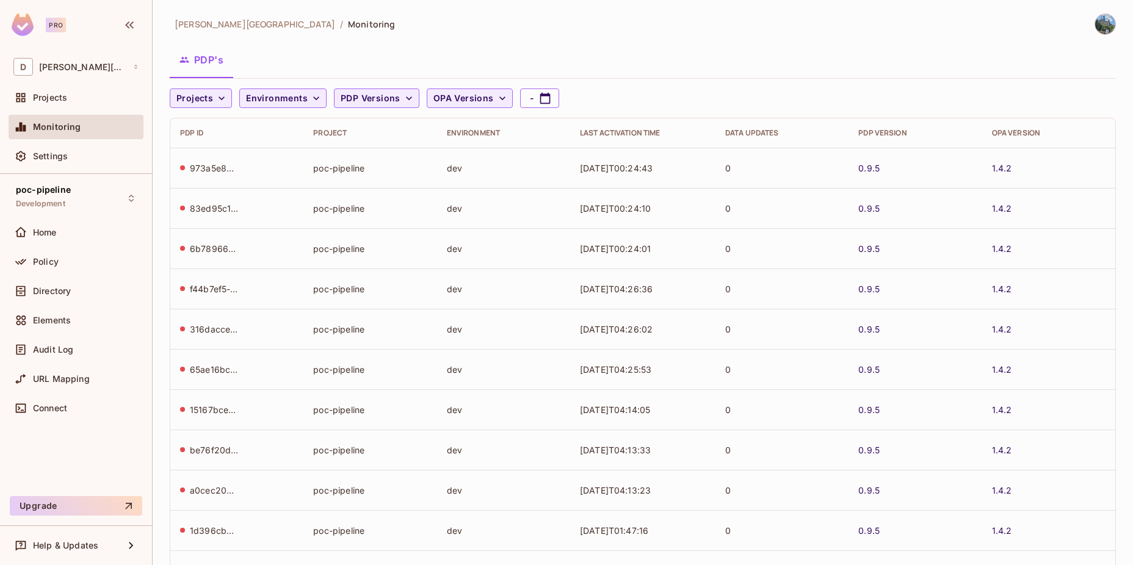
drag, startPoint x: 194, startPoint y: 61, endPoint x: 179, endPoint y: 59, distance: 14.8
click at [179, 59] on div "PDP's" at bounding box center [643, 60] width 946 height 31
drag, startPoint x: 184, startPoint y: 167, endPoint x: 277, endPoint y: 164, distance: 93.4
click at [277, 164] on div "973a5e8b-283a-4111-a411-766ceefc45a2" at bounding box center [237, 168] width 114 height 12
drag, startPoint x: 277, startPoint y: 164, endPoint x: 247, endPoint y: 181, distance: 35.0
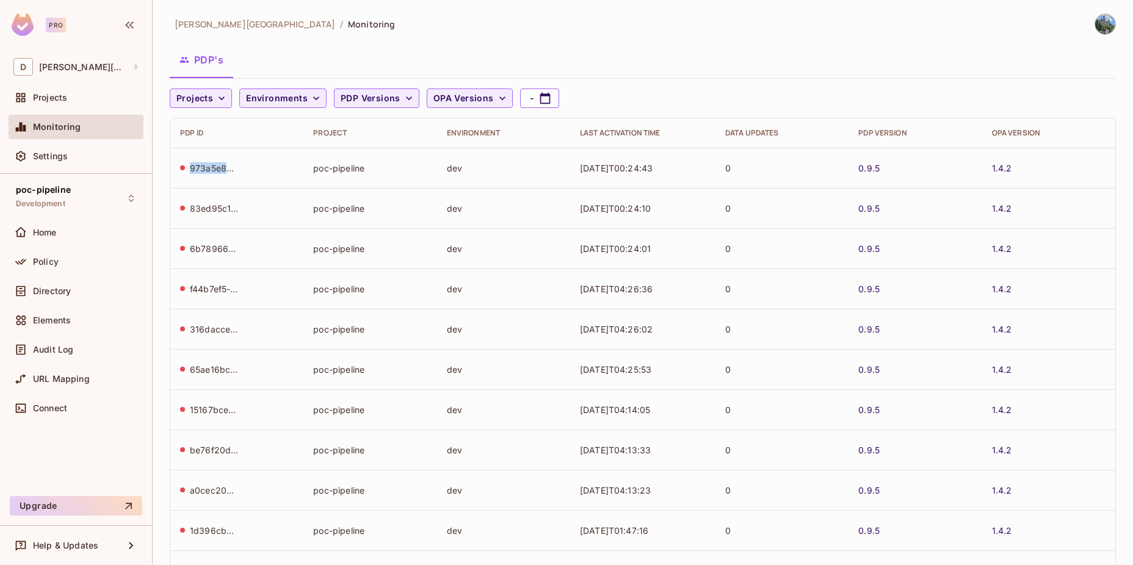
click at [247, 181] on td "973a5e8b-283a-4111-a411-766ceefc45a2" at bounding box center [236, 168] width 133 height 40
click at [275, 171] on div "973a5e8b-283a-4111-a411-766ceefc45a2" at bounding box center [237, 168] width 114 height 12
click at [47, 258] on span "Policy" at bounding box center [46, 262] width 26 height 10
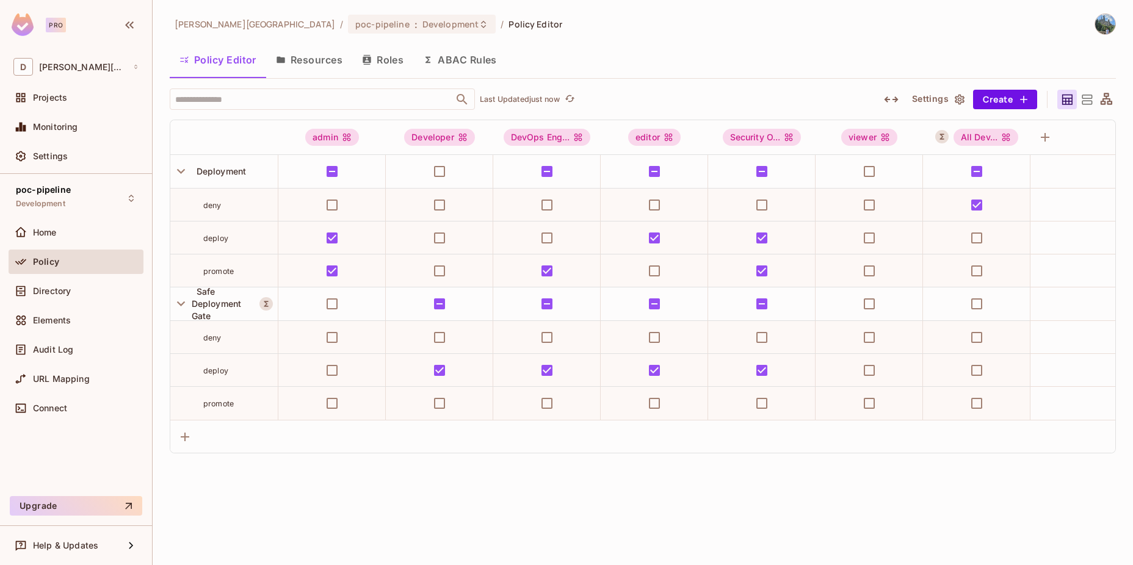
click at [323, 62] on button "Resources" at bounding box center [309, 60] width 86 height 31
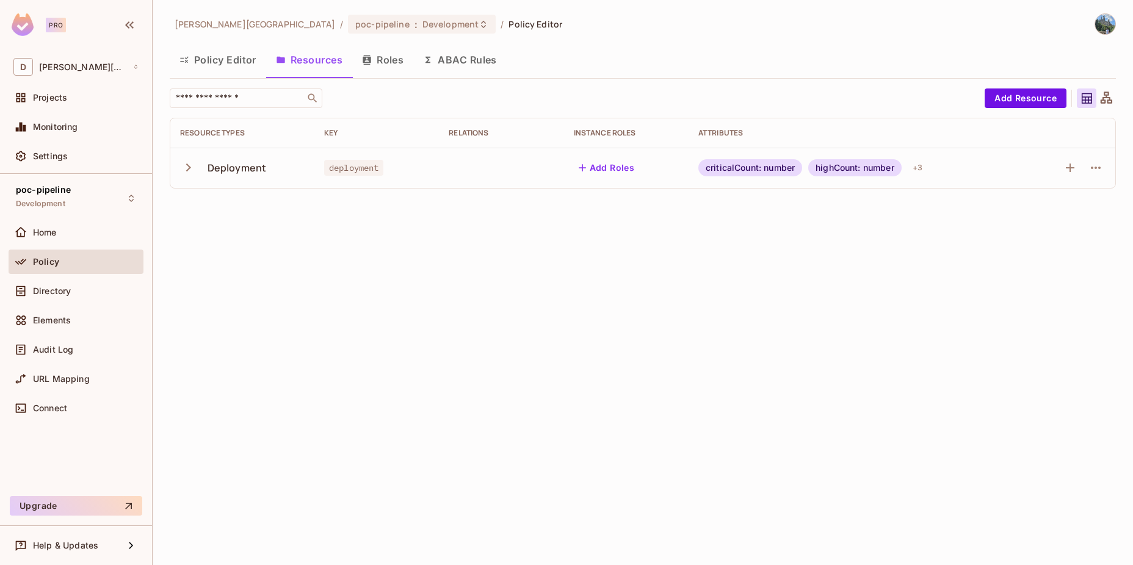
click at [217, 54] on button "Policy Editor" at bounding box center [218, 60] width 96 height 31
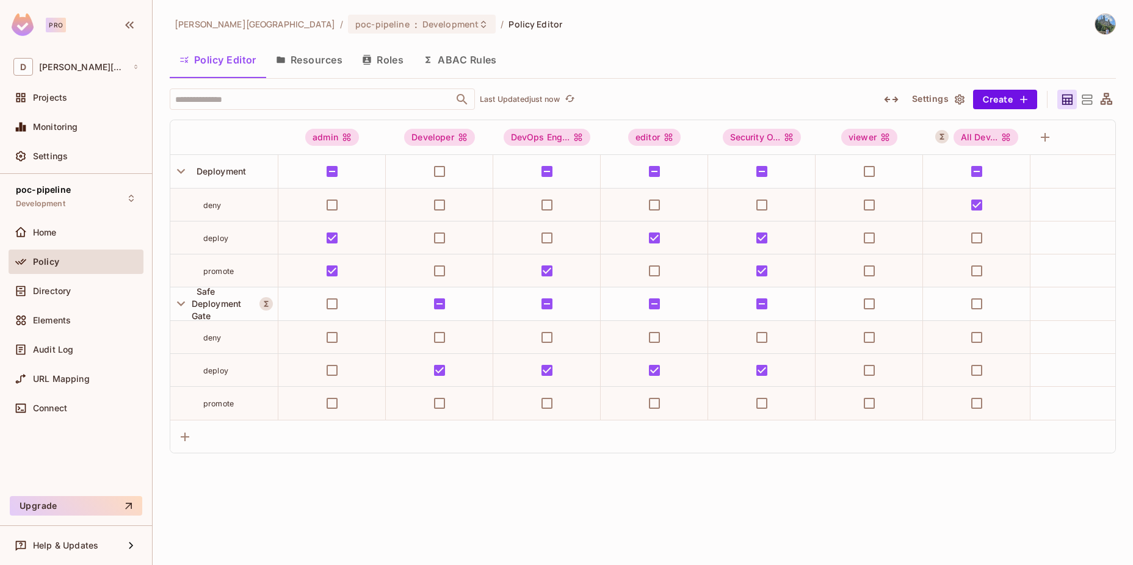
click at [311, 57] on button "Resources" at bounding box center [309, 60] width 86 height 31
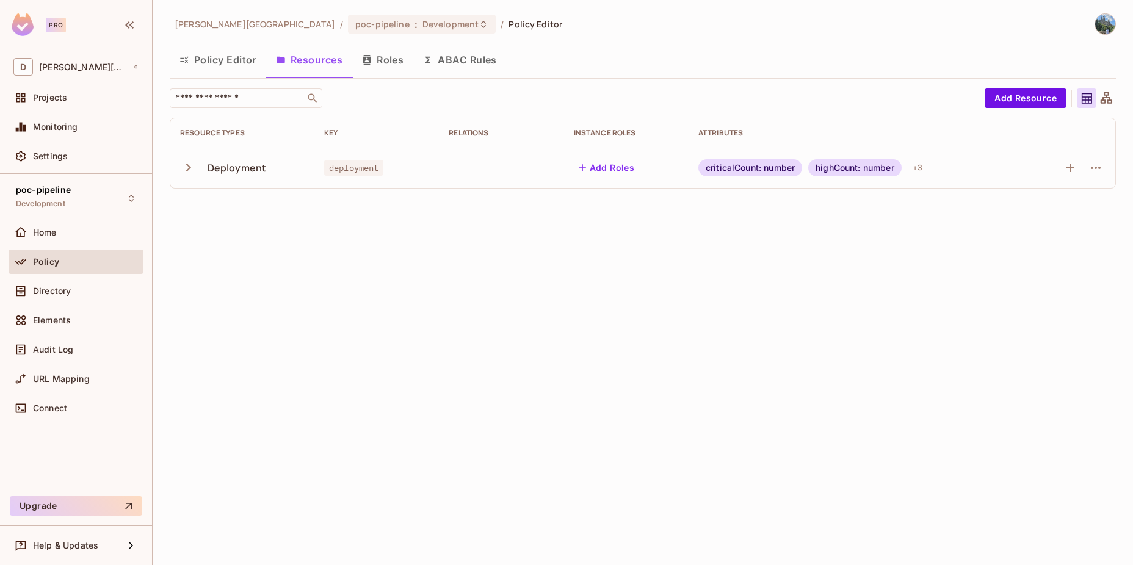
click at [188, 170] on icon "button" at bounding box center [188, 167] width 16 height 16
click at [382, 64] on button "Roles" at bounding box center [382, 60] width 61 height 31
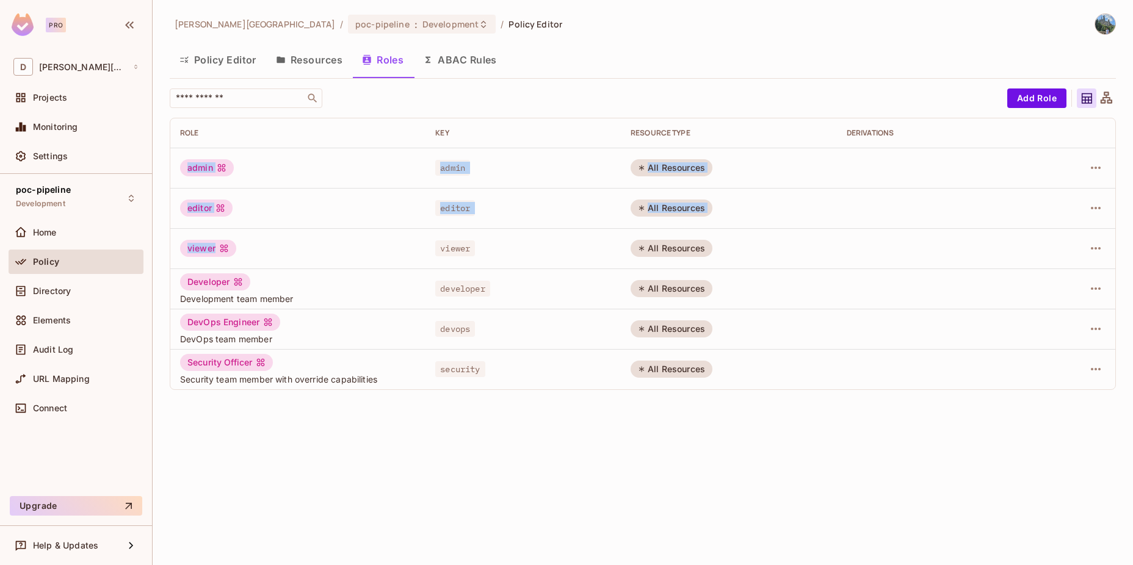
drag, startPoint x: 173, startPoint y: 165, endPoint x: 243, endPoint y: 248, distance: 108.7
click at [243, 248] on tbody "admin admin All Resources editor editor All Resources viewer viewer All Resourc…" at bounding box center [642, 269] width 945 height 242
drag, startPoint x: 243, startPoint y: 248, endPoint x: 289, endPoint y: 255, distance: 46.4
click at [289, 255] on div "viewer" at bounding box center [298, 248] width 236 height 17
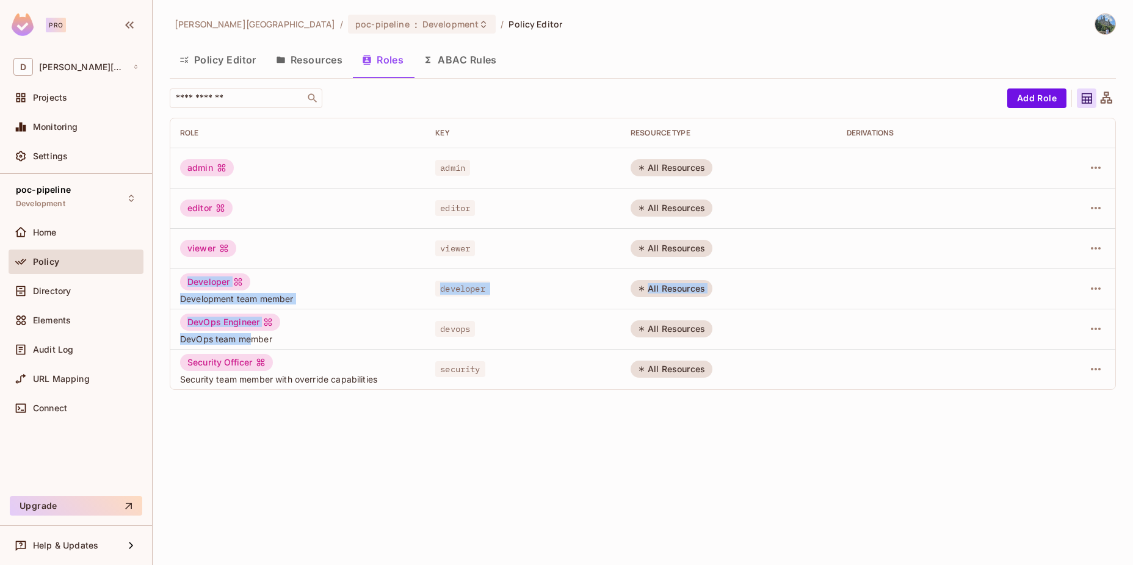
drag, startPoint x: 176, startPoint y: 282, endPoint x: 255, endPoint y: 338, distance: 96.7
click at [255, 338] on tbody "admin admin All Resources editor editor All Resources viewer viewer All Resourc…" at bounding box center [642, 269] width 945 height 242
drag, startPoint x: 255, startPoint y: 338, endPoint x: 312, endPoint y: 453, distance: 128.0
click at [318, 462] on div "[PERSON_NAME] / poc-pipeline : Development / Policy Editor Policy Editor Resour…" at bounding box center [643, 282] width 980 height 565
click at [474, 62] on button "ABAC Rules" at bounding box center [459, 60] width 93 height 31
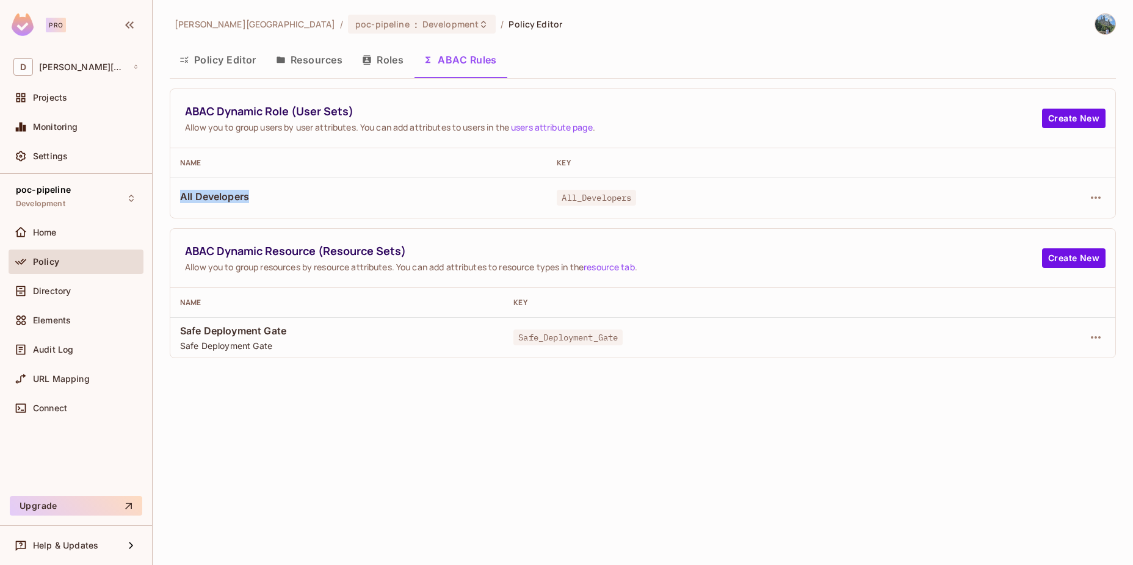
drag, startPoint x: 176, startPoint y: 198, endPoint x: 257, endPoint y: 201, distance: 80.6
click at [257, 201] on td "All Developers" at bounding box center [358, 198] width 377 height 40
drag, startPoint x: 257, startPoint y: 201, endPoint x: 361, endPoint y: 195, distance: 104.6
click at [361, 195] on span "All Developers" at bounding box center [358, 196] width 357 height 13
click at [364, 201] on span "All Developers" at bounding box center [358, 196] width 357 height 13
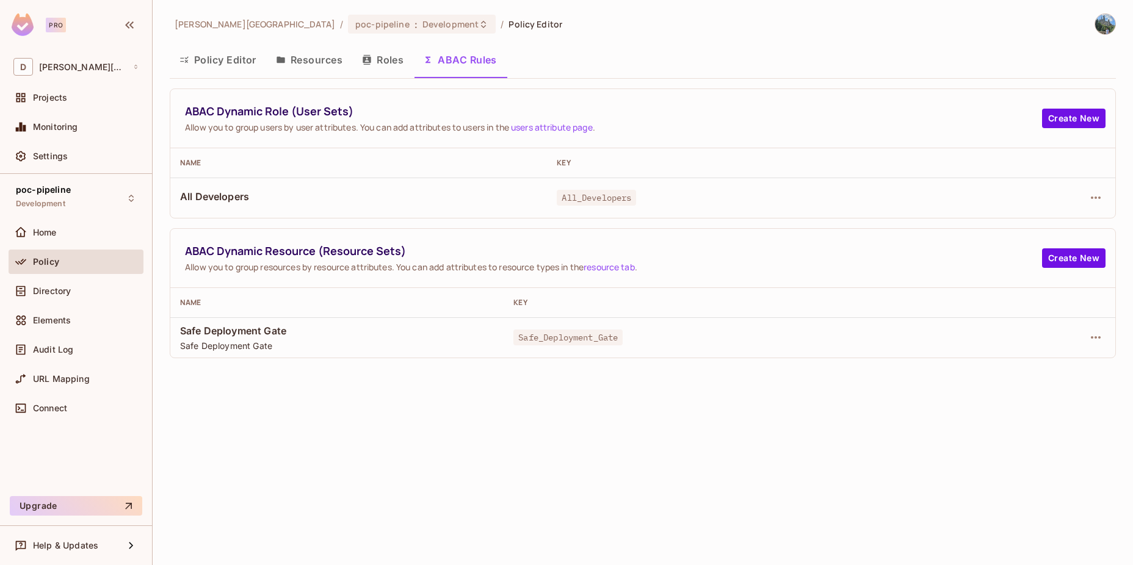
drag, startPoint x: 183, startPoint y: 327, endPoint x: 322, endPoint y: 348, distance: 140.2
click at [303, 344] on div "Safe Deployment Gate Safe Deployment Gate" at bounding box center [337, 337] width 314 height 27
drag, startPoint x: 619, startPoint y: 341, endPoint x: 508, endPoint y: 347, distance: 111.2
click at [508, 347] on td "Safe_Deployment_Gate" at bounding box center [738, 337] width 469 height 40
drag, startPoint x: 508, startPoint y: 347, endPoint x: 559, endPoint y: 342, distance: 50.9
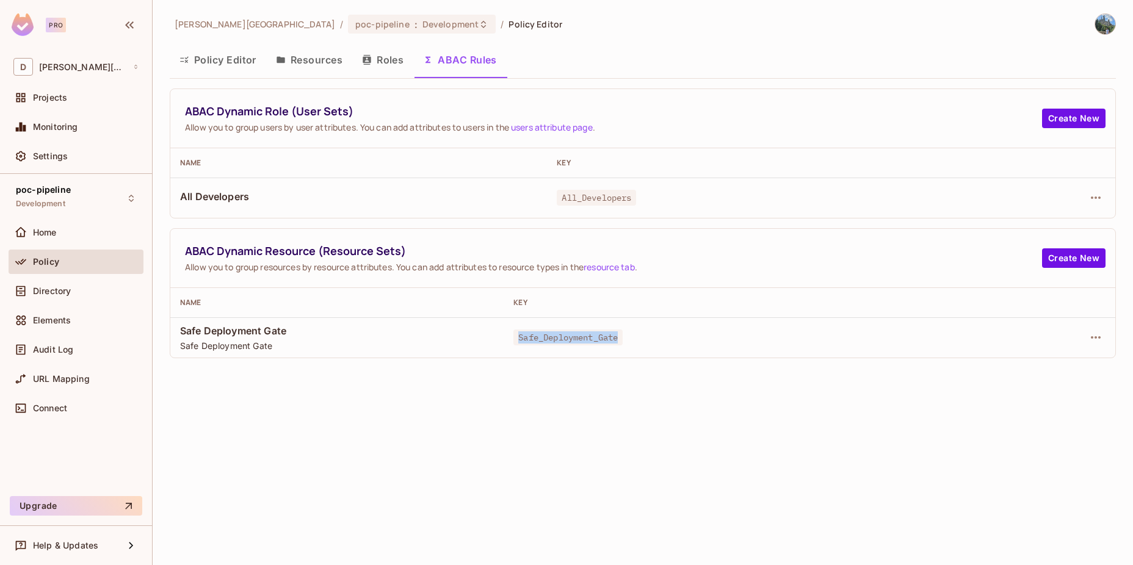
click at [559, 342] on span "Safe_Deployment_Gate" at bounding box center [567, 338] width 109 height 16
click at [1097, 337] on icon "button" at bounding box center [1095, 337] width 15 height 15
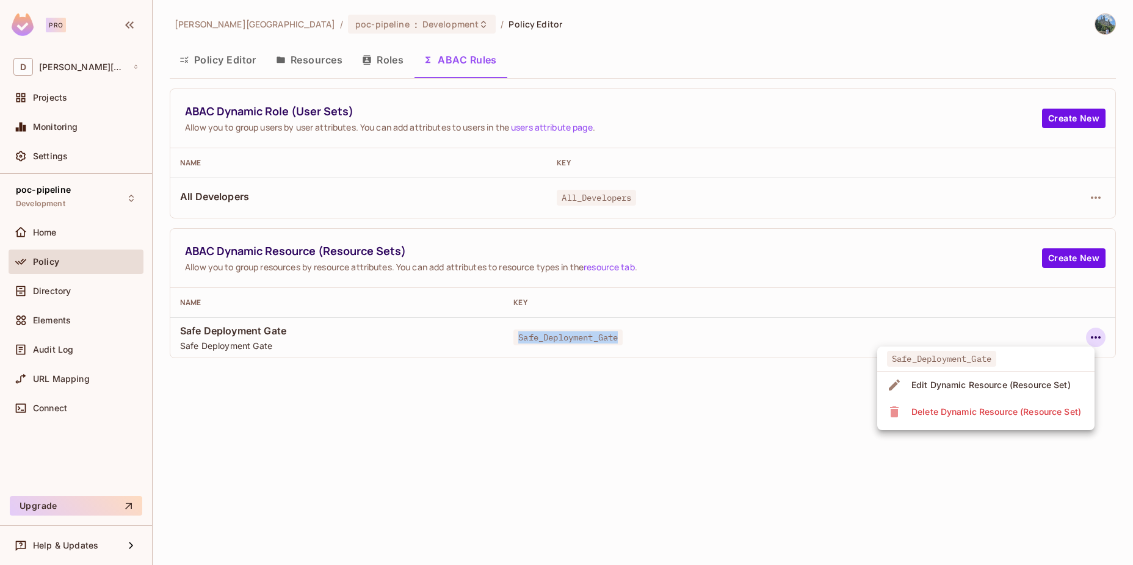
click at [977, 384] on div "Edit Dynamic Resource (Resource Set)" at bounding box center [990, 385] width 159 height 12
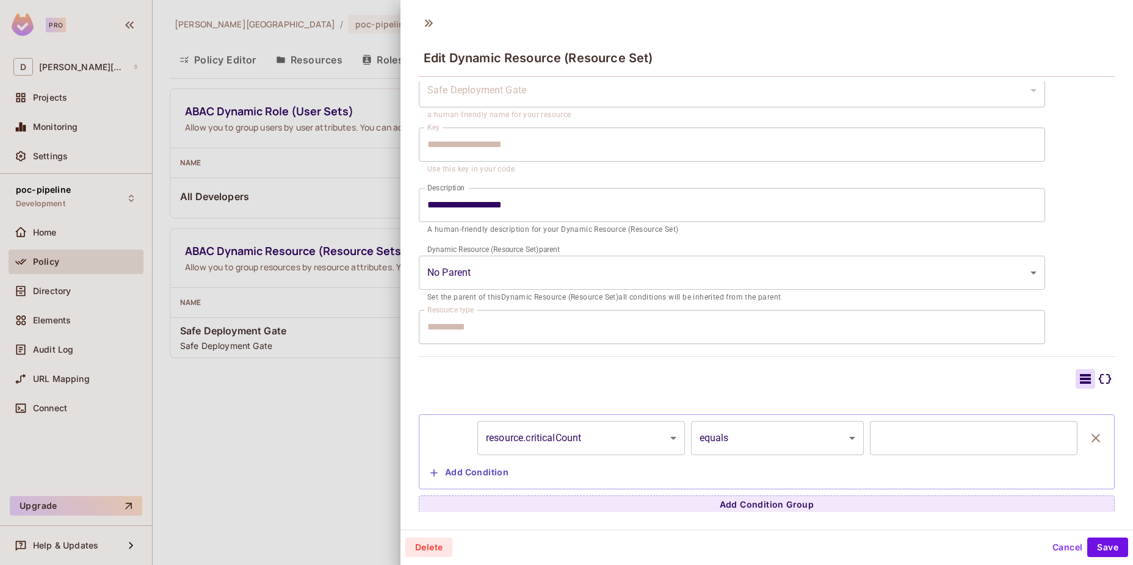
scroll to position [50, 0]
click at [370, 430] on div at bounding box center [566, 282] width 1133 height 565
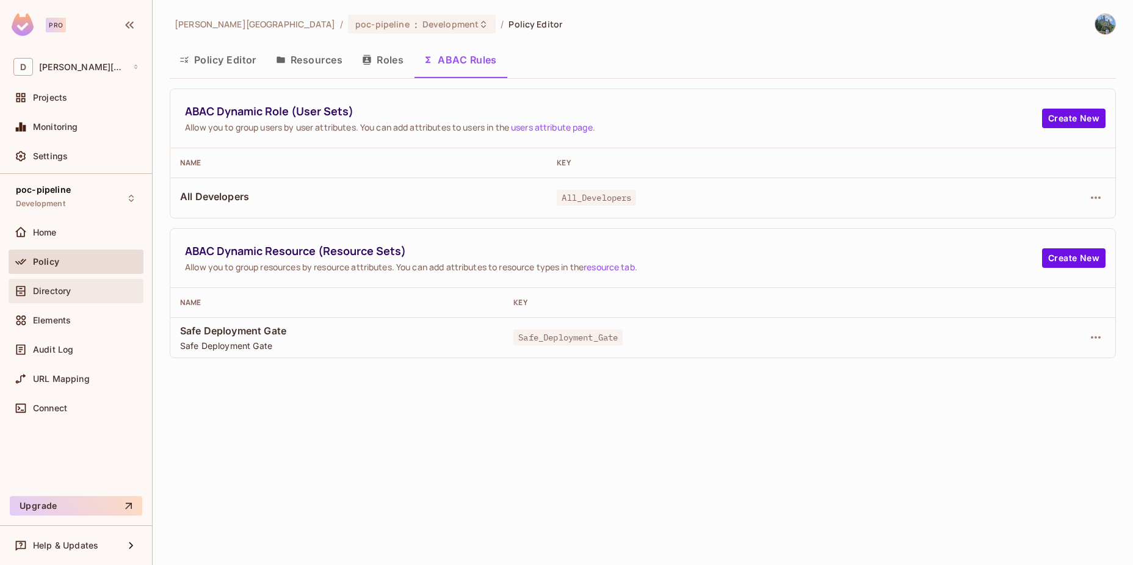
click at [56, 298] on div "Directory" at bounding box center [76, 291] width 135 height 24
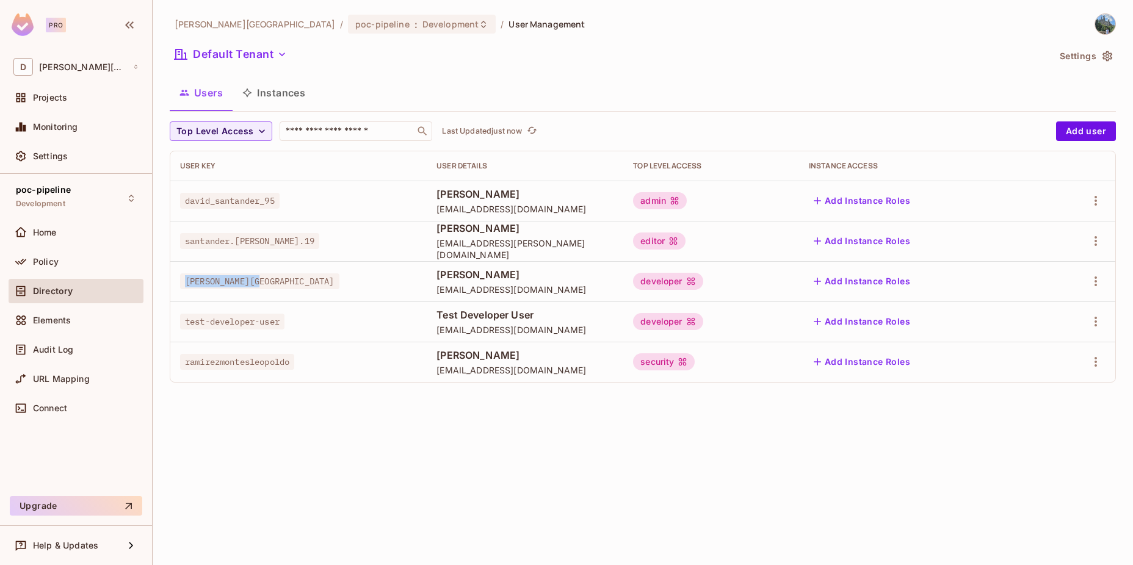
drag, startPoint x: 183, startPoint y: 285, endPoint x: 272, endPoint y: 289, distance: 89.2
click at [272, 289] on td "[PERSON_NAME][GEOGRAPHIC_DATA]" at bounding box center [298, 281] width 256 height 40
click at [85, 359] on div "Audit Log" at bounding box center [76, 350] width 135 height 24
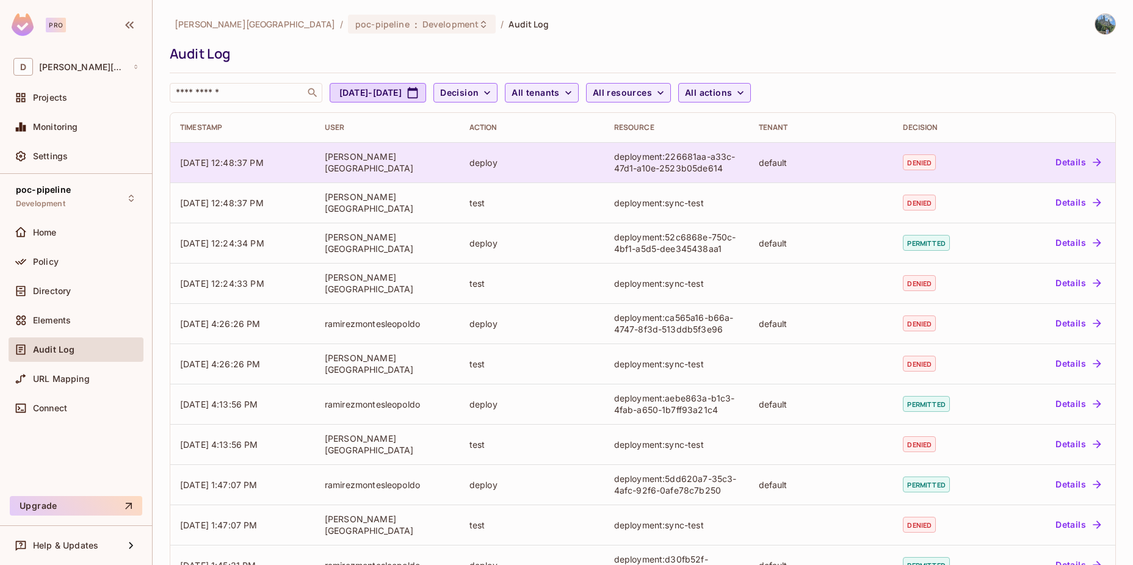
drag, startPoint x: 284, startPoint y: 164, endPoint x: 197, endPoint y: 159, distance: 88.0
click at [197, 159] on td "[DATE] 12:48:37 PM" at bounding box center [242, 162] width 145 height 40
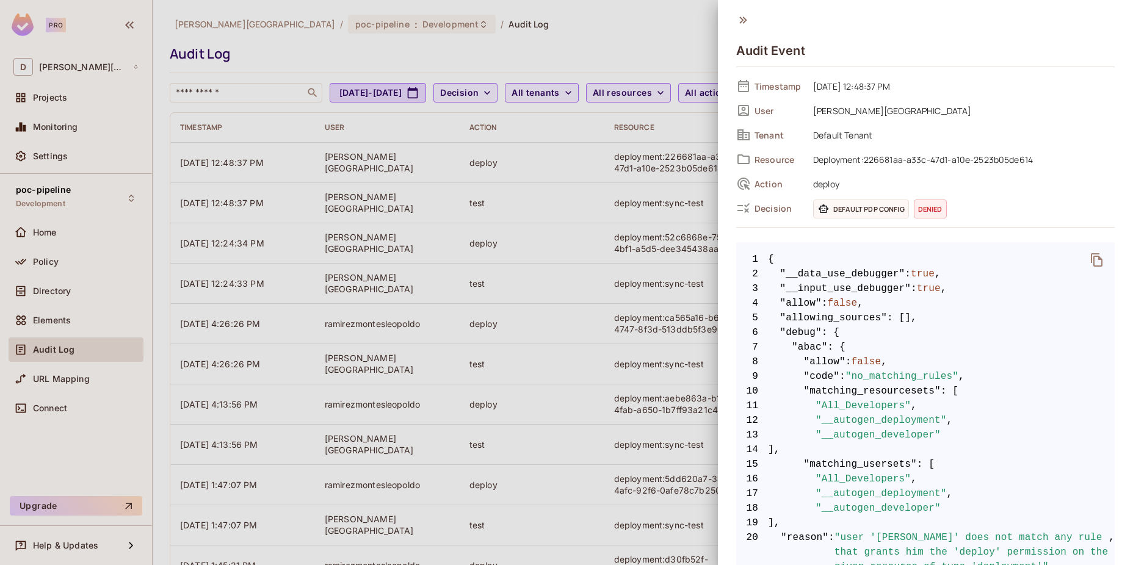
click at [594, 169] on div at bounding box center [566, 282] width 1133 height 565
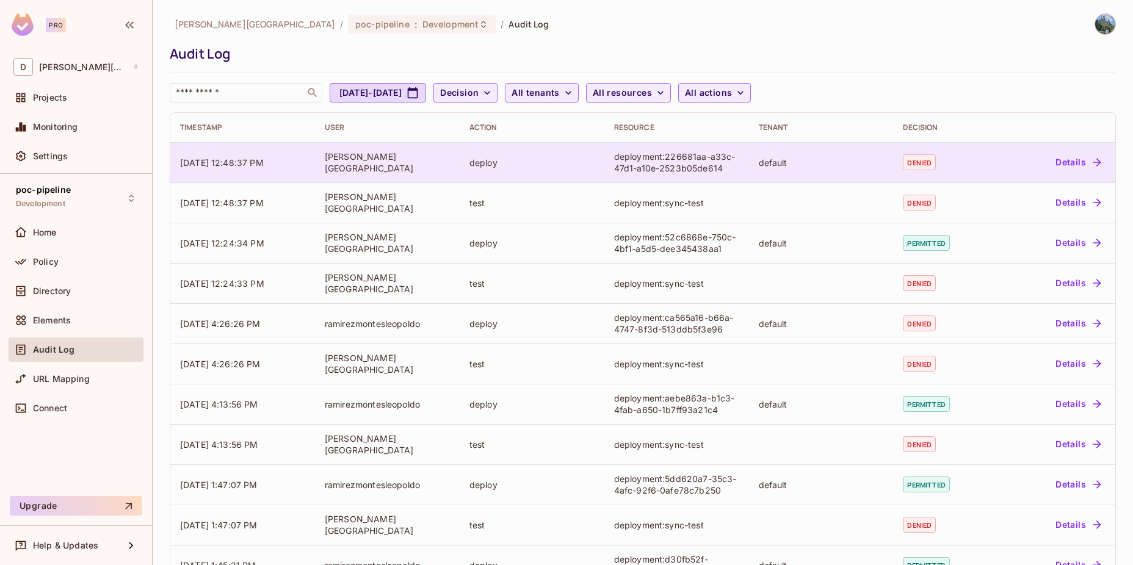
click at [381, 168] on td "[PERSON_NAME][GEOGRAPHIC_DATA]" at bounding box center [387, 162] width 145 height 40
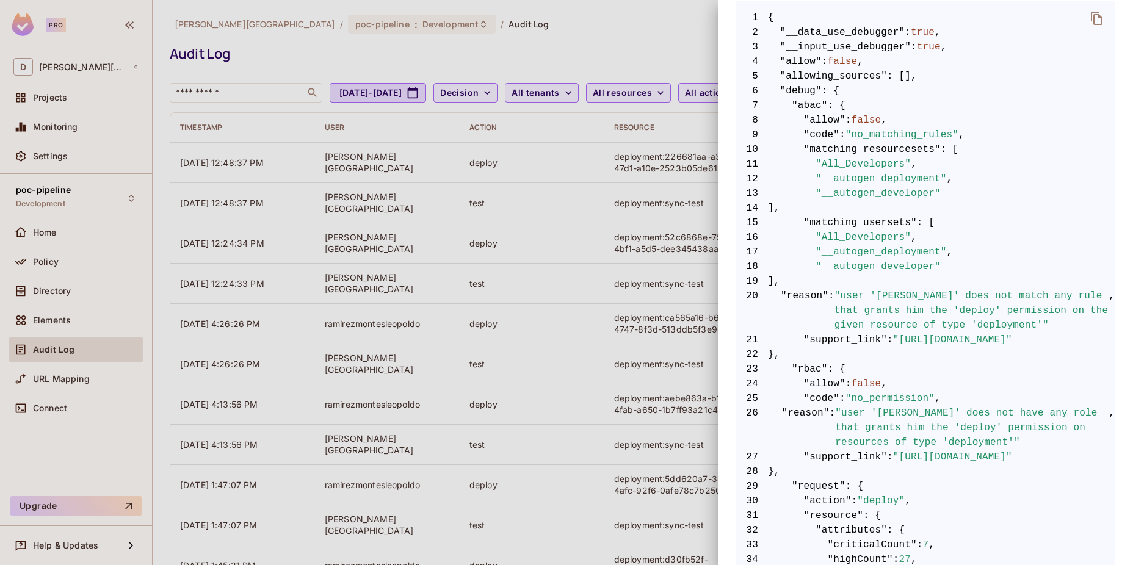
scroll to position [244, 0]
drag, startPoint x: 816, startPoint y: 158, endPoint x: 892, endPoint y: 162, distance: 76.4
click at [892, 162] on span ""All_Developers"" at bounding box center [862, 161] width 95 height 15
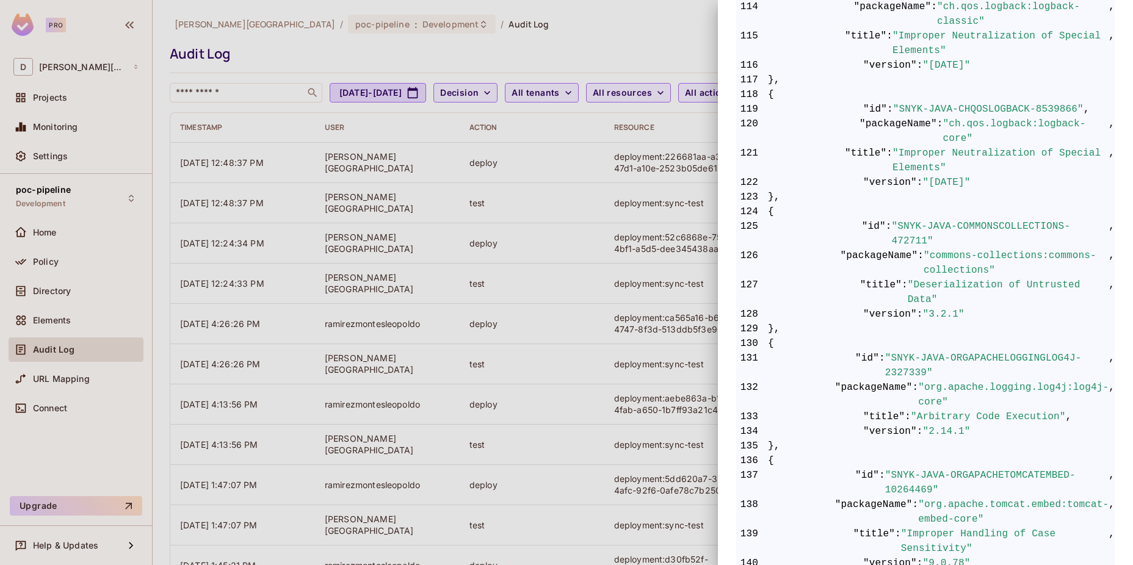
scroll to position [2522, 0]
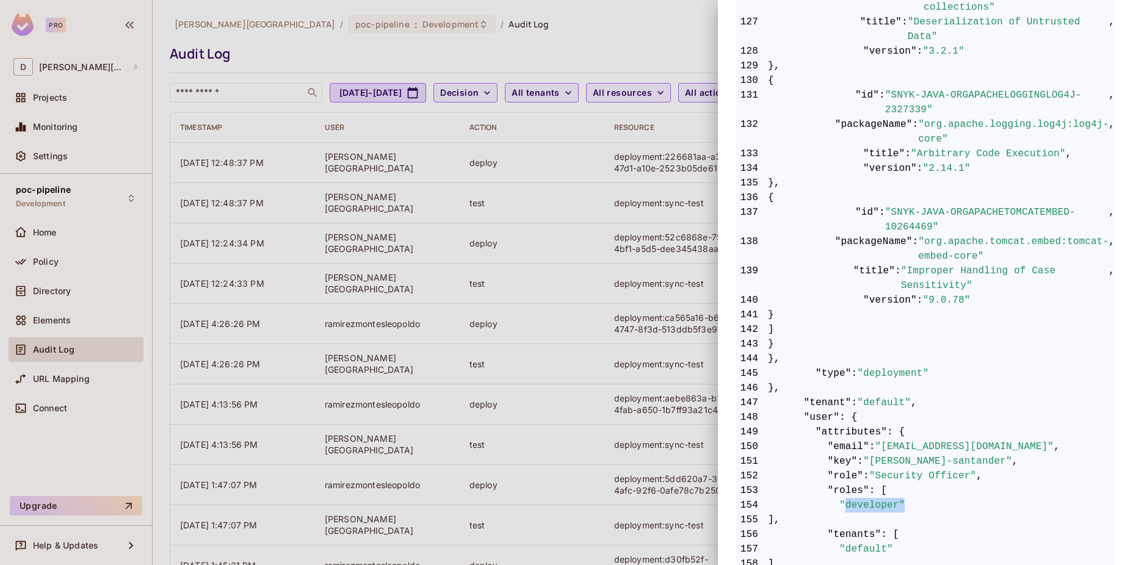
drag, startPoint x: 909, startPoint y: 377, endPoint x: 836, endPoint y: 375, distance: 72.7
click at [836, 498] on span "154 "developer"" at bounding box center [925, 505] width 378 height 15
drag, startPoint x: 836, startPoint y: 375, endPoint x: 915, endPoint y: 381, distance: 79.0
click at [915, 513] on span "155 ]," at bounding box center [925, 520] width 378 height 15
drag, startPoint x: 868, startPoint y: 330, endPoint x: 959, endPoint y: 329, distance: 91.5
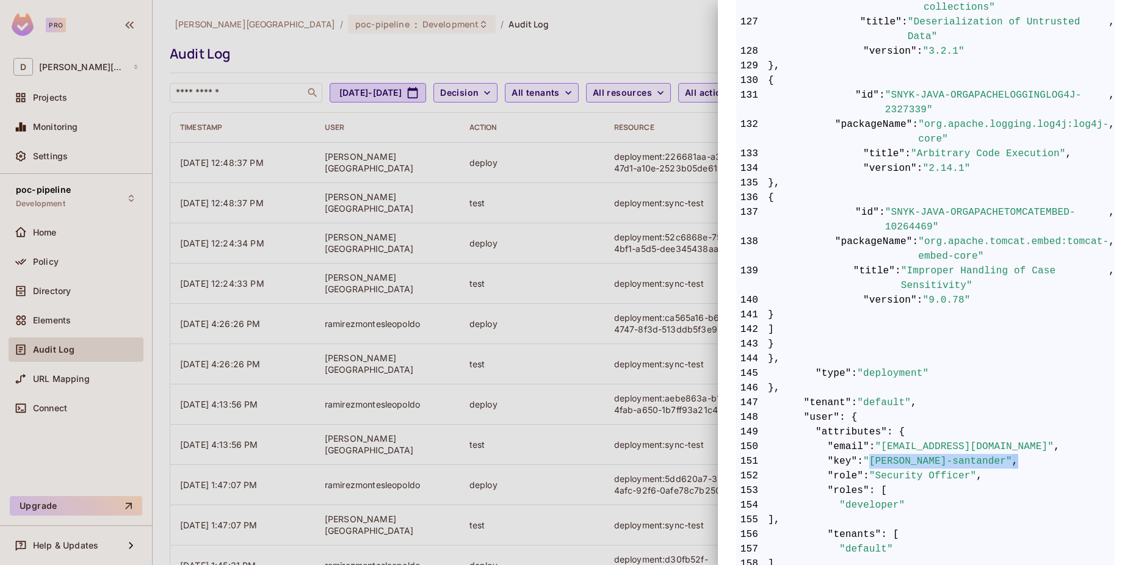
click at [959, 454] on span "151 "key" : "[PERSON_NAME]" ," at bounding box center [925, 461] width 378 height 15
drag, startPoint x: 959, startPoint y: 329, endPoint x: 984, endPoint y: 372, distance: 49.5
click at [985, 498] on span "154 "developer"" at bounding box center [925, 505] width 378 height 15
click at [532, 233] on div at bounding box center [566, 282] width 1133 height 565
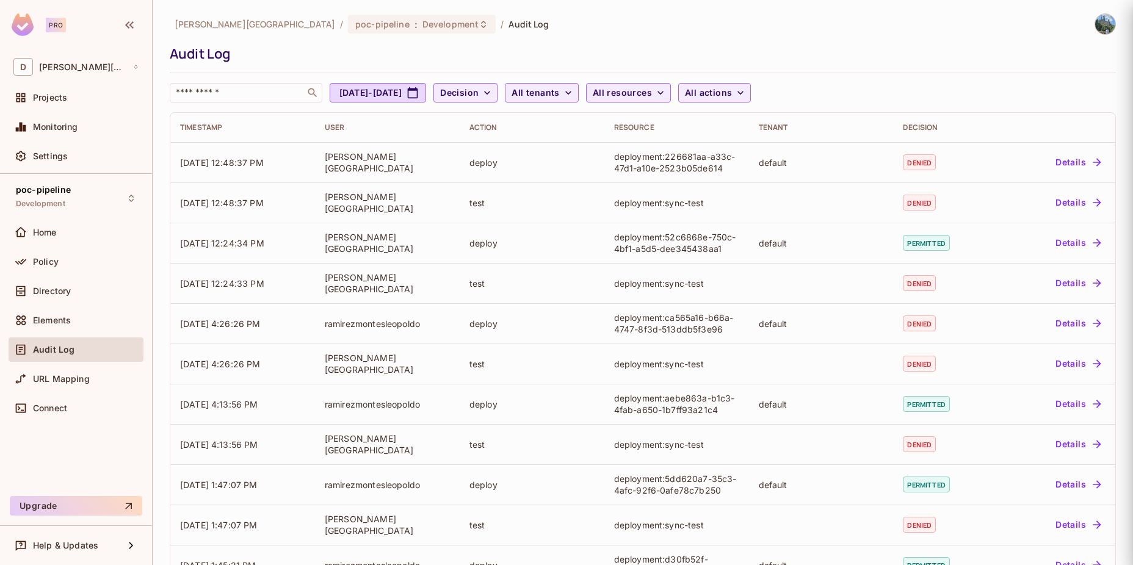
scroll to position [0, 0]
